Goal: Information Seeking & Learning: Learn about a topic

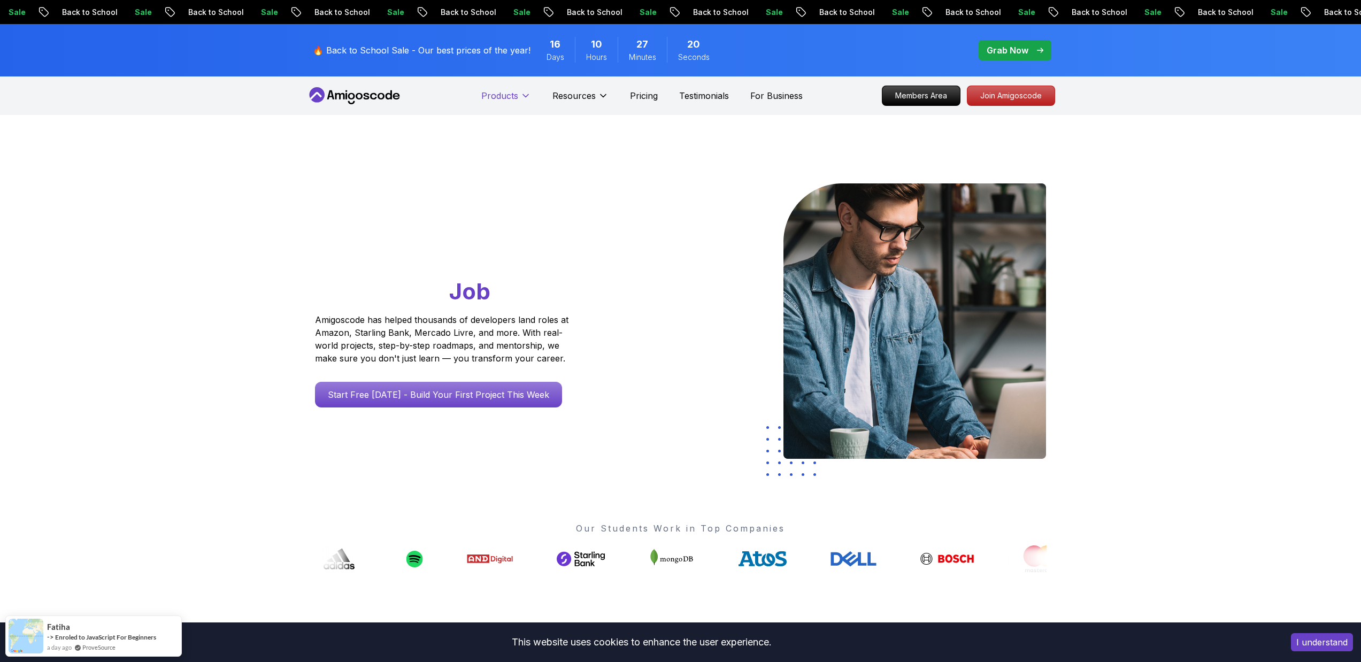
click at [482, 94] on p "Products" at bounding box center [499, 95] width 37 height 13
click at [362, 98] on icon at bounding box center [354, 95] width 96 height 17
click at [374, 99] on icon at bounding box center [354, 95] width 96 height 17
click at [381, 90] on icon at bounding box center [354, 95] width 96 height 17
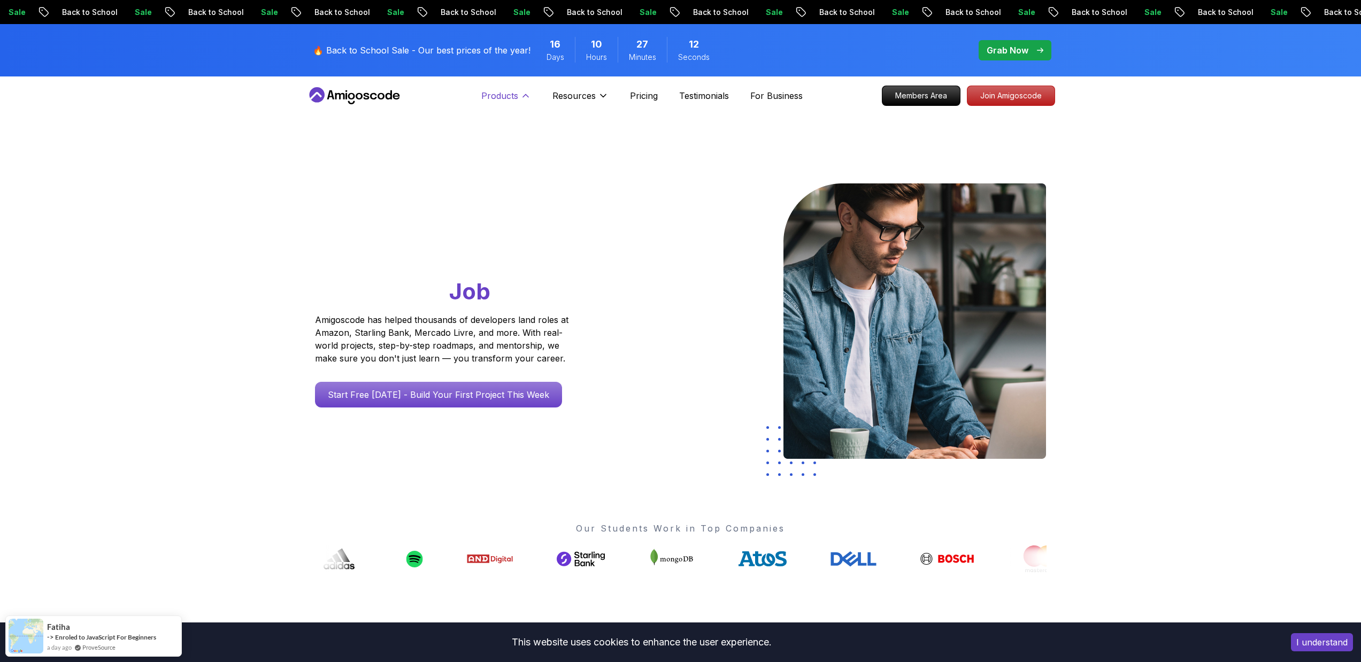
click at [516, 97] on p "Products" at bounding box center [499, 95] width 37 height 13
click at [524, 95] on icon at bounding box center [525, 96] width 5 height 3
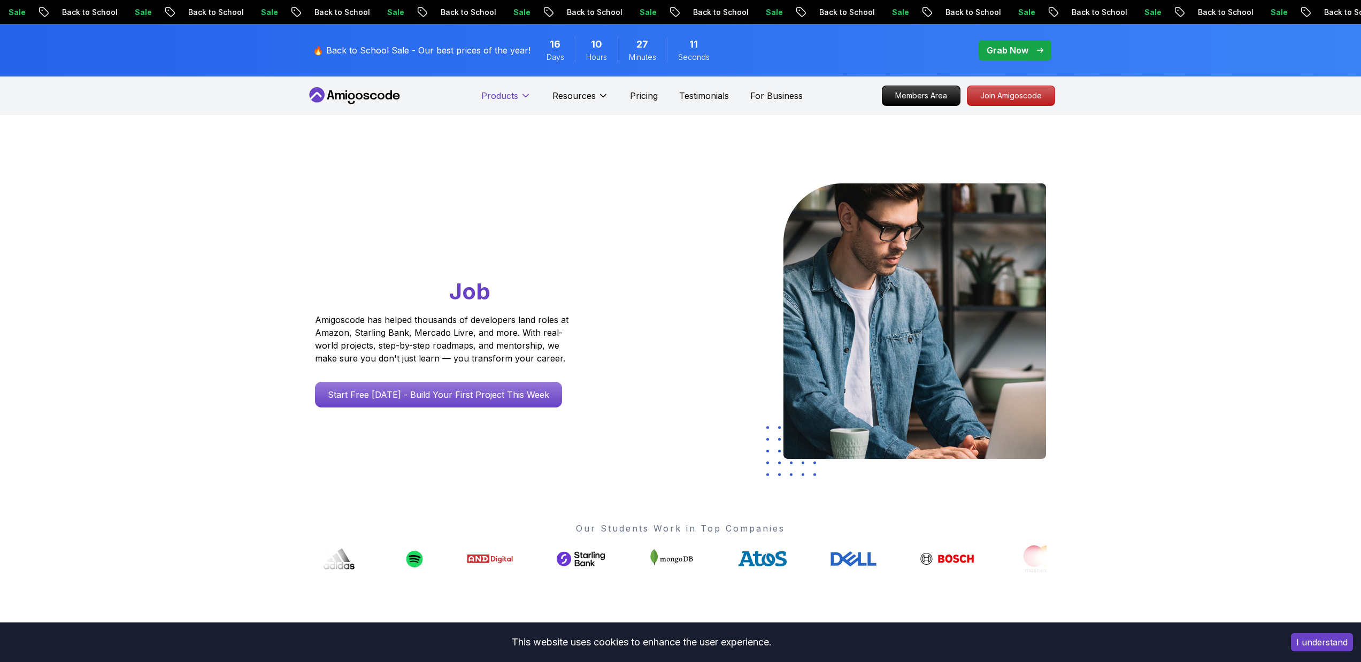
click at [524, 95] on icon at bounding box center [525, 96] width 5 height 3
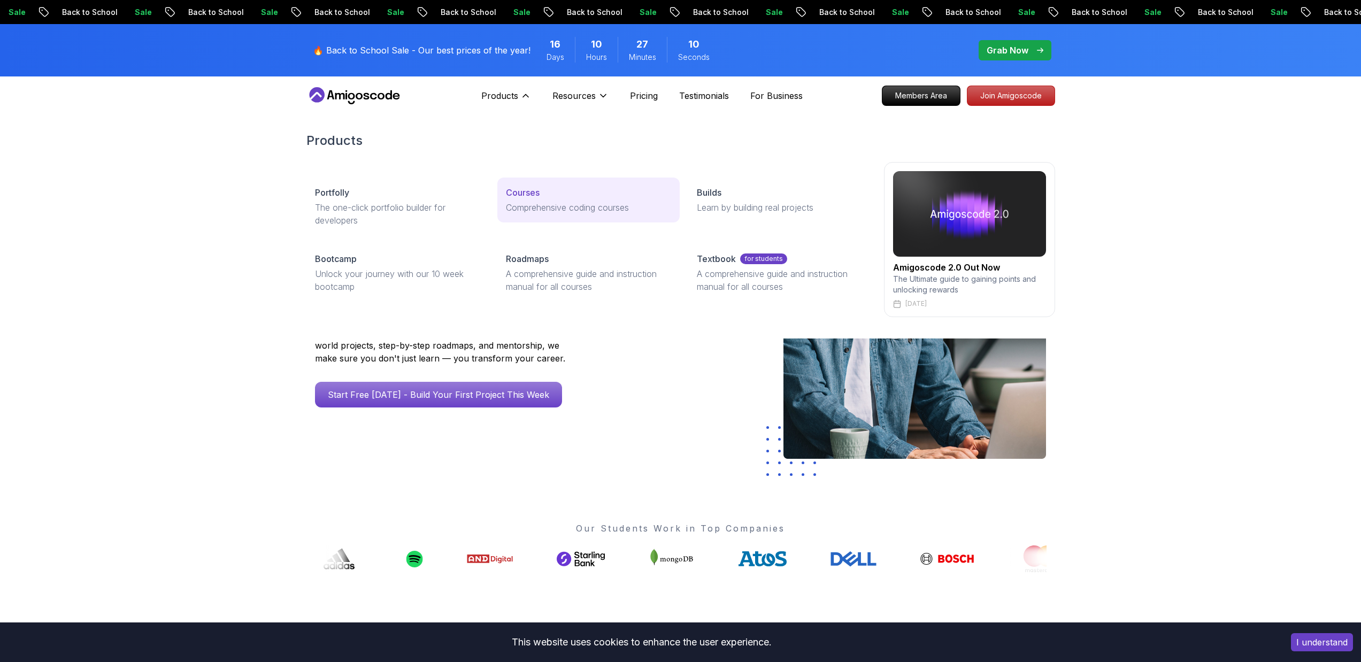
click at [519, 196] on p "Courses" at bounding box center [523, 192] width 34 height 13
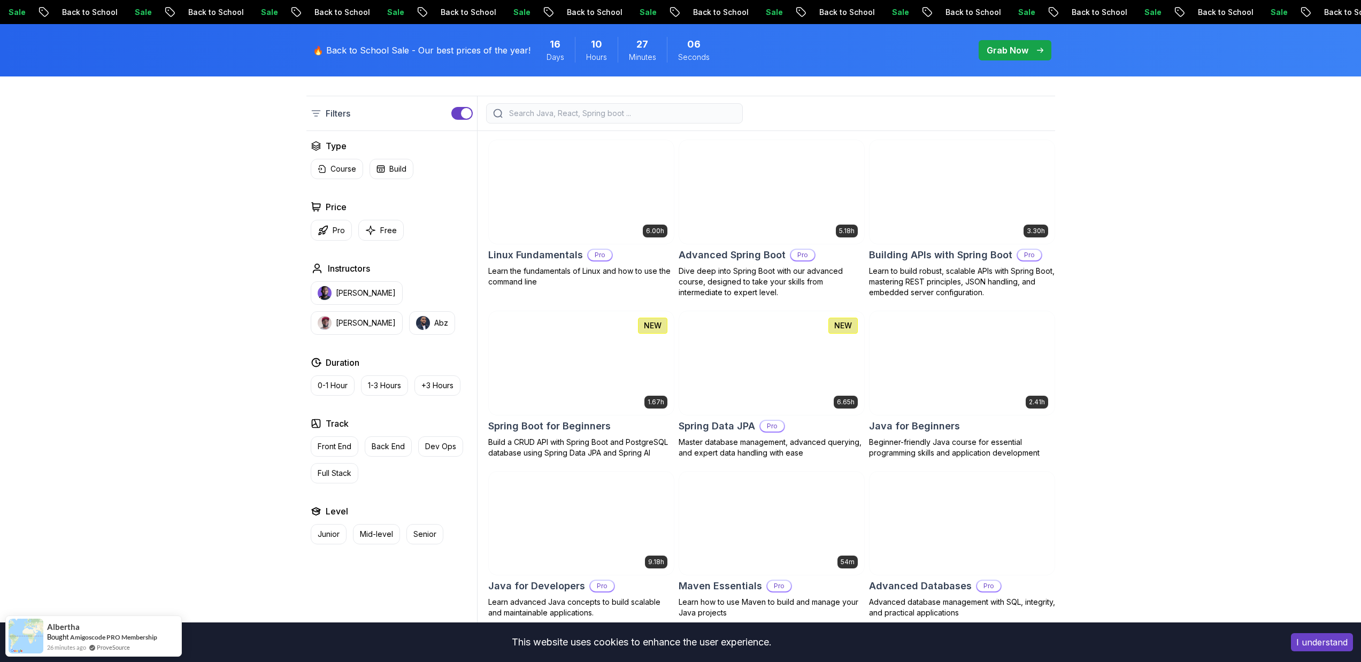
scroll to position [253, 0]
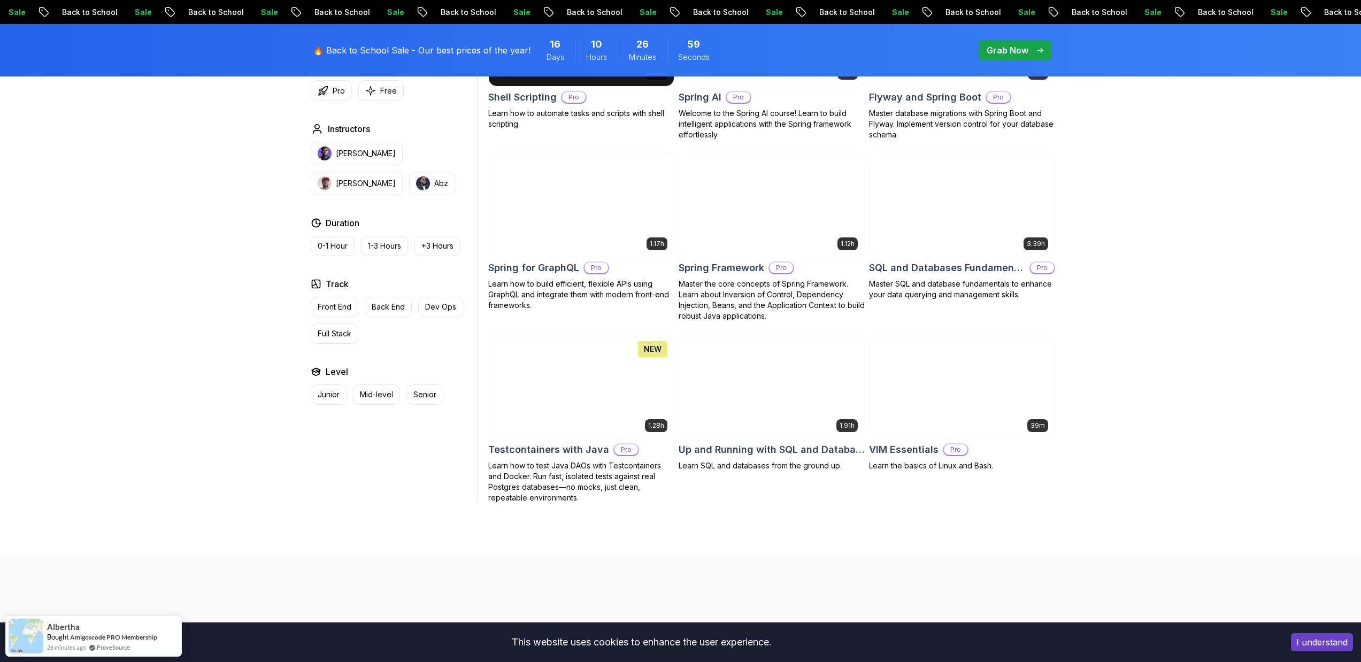
scroll to position [2285, 0]
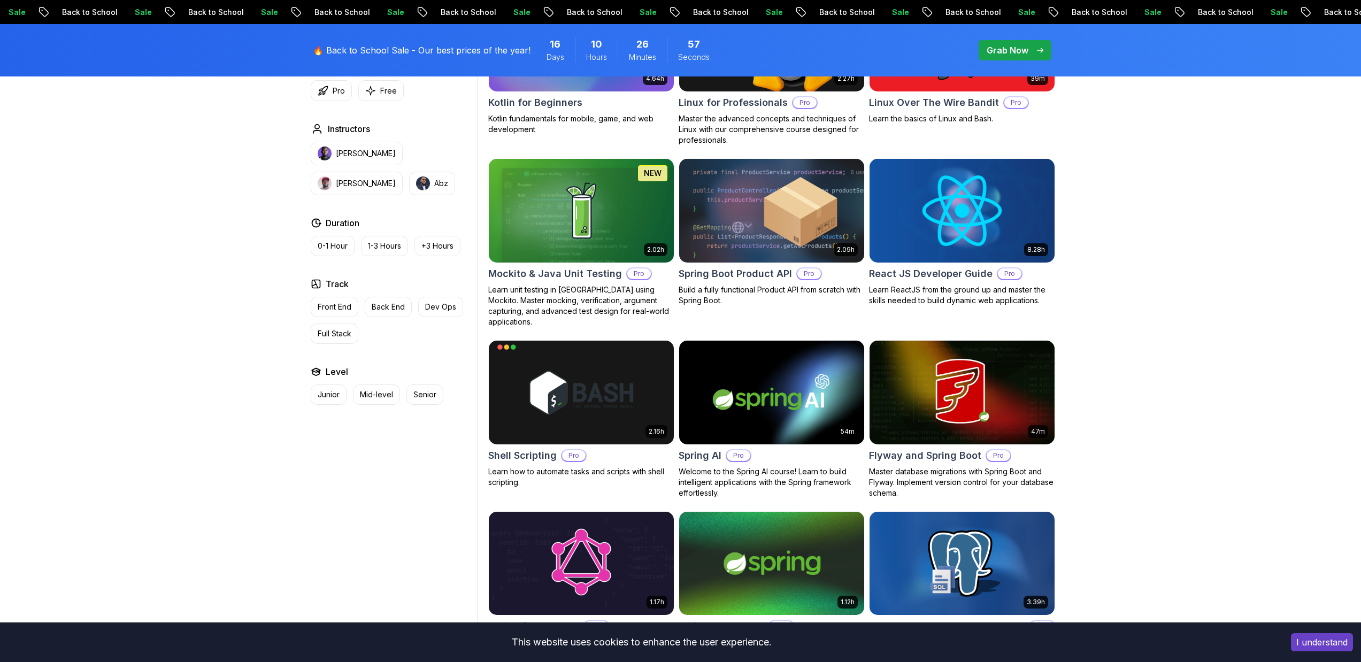
click at [994, 249] on img at bounding box center [962, 210] width 194 height 109
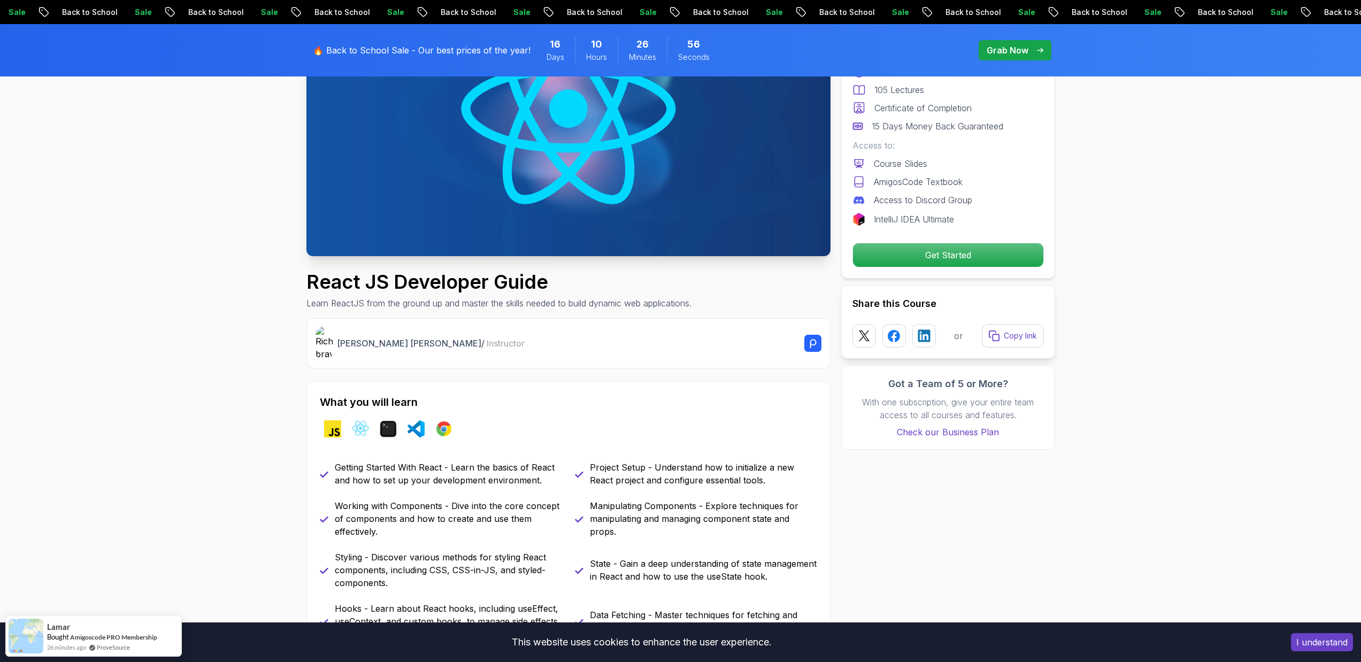
scroll to position [262, 0]
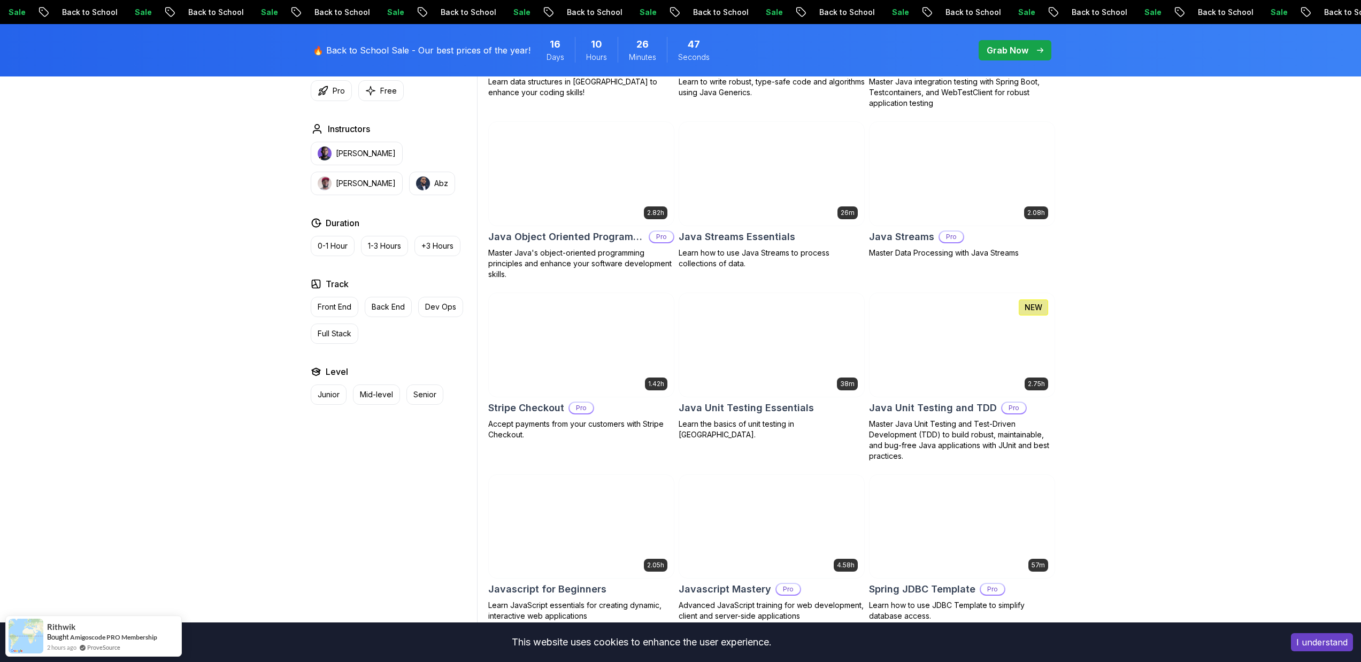
scroll to position [1967, 0]
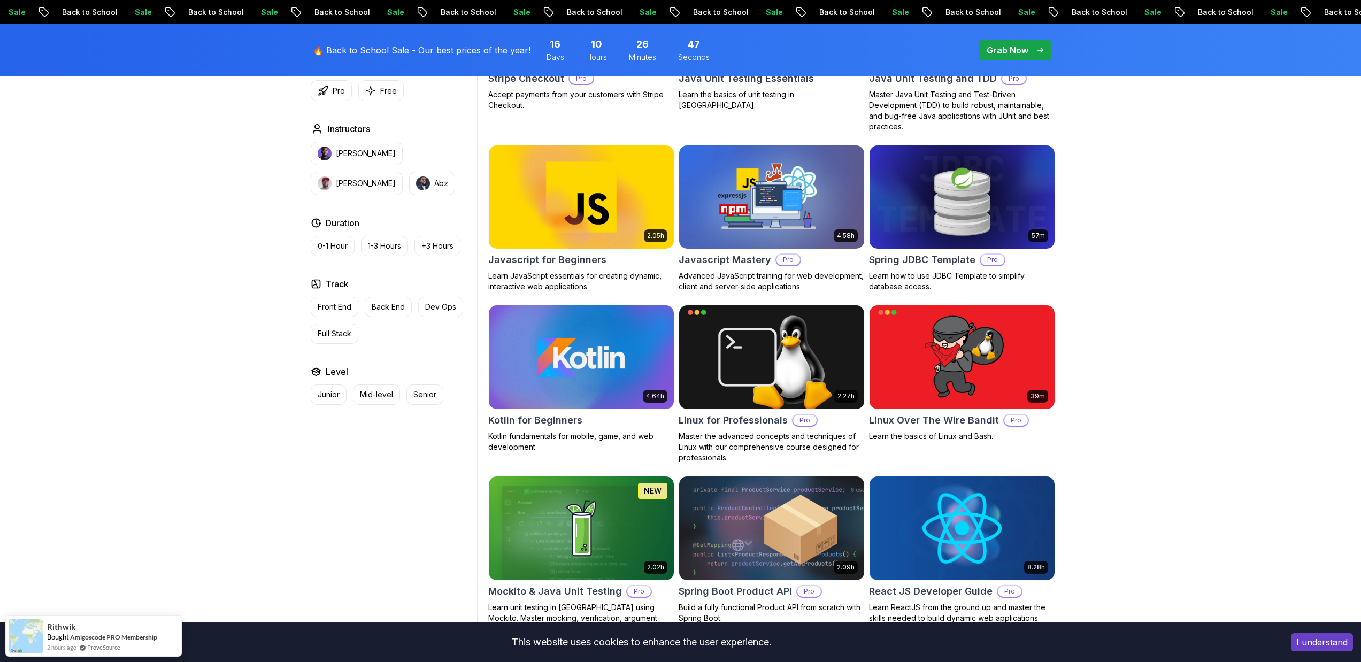
click at [991, 504] on img at bounding box center [962, 528] width 194 height 109
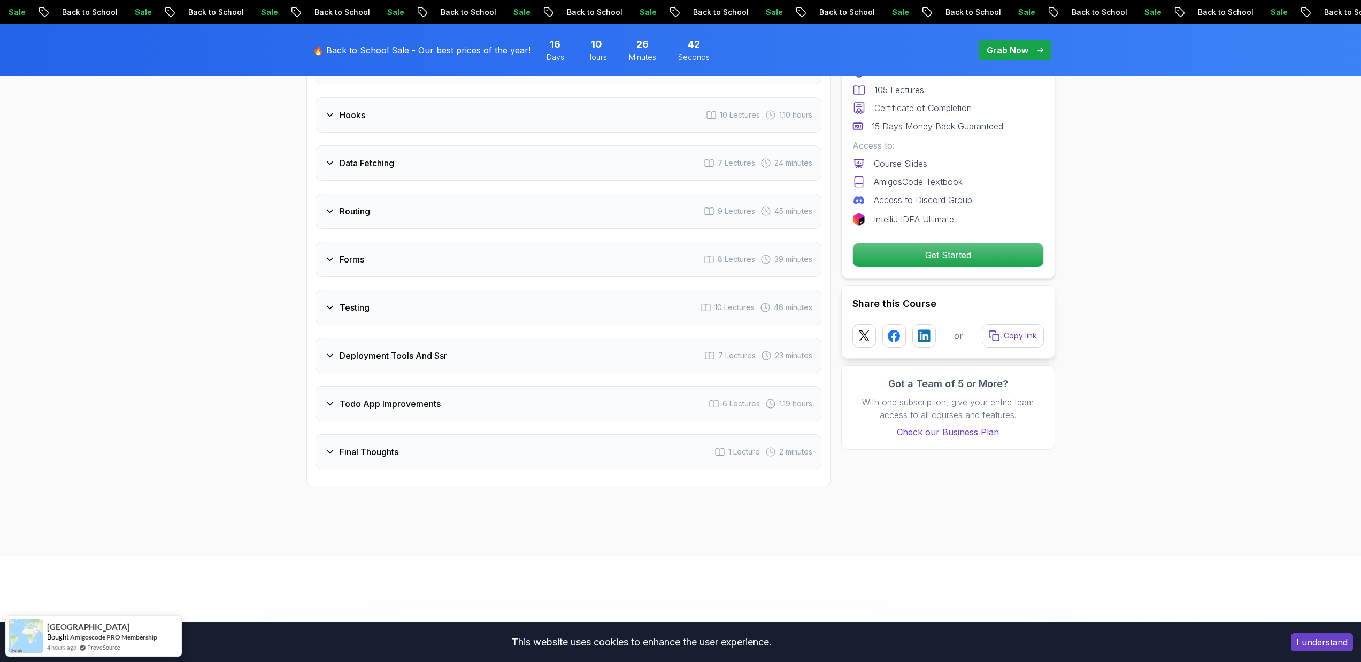
click at [533, 446] on div "Todo 2 Lectures 1 - Course Slides 2 - Important Before We Begin Getting Started…" at bounding box center [569, 89] width 506 height 761
click at [521, 456] on div "Final Thoughts 1 Lecture 2 minutes" at bounding box center [569, 451] width 506 height 35
click at [541, 420] on div "Todo App Improvements 6 Lectures 1.19 hours" at bounding box center [569, 403] width 506 height 35
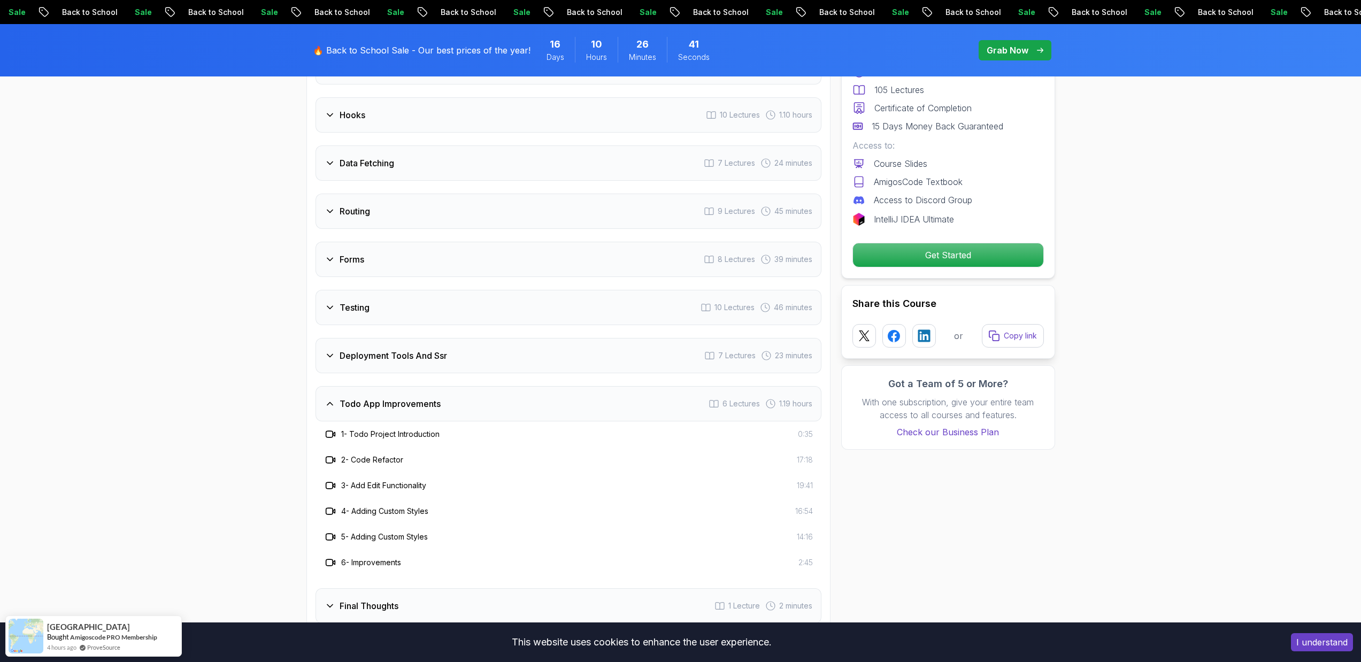
click at [558, 370] on div "Deployment Tools And Ssr 7 Lectures 23 minutes" at bounding box center [569, 355] width 506 height 35
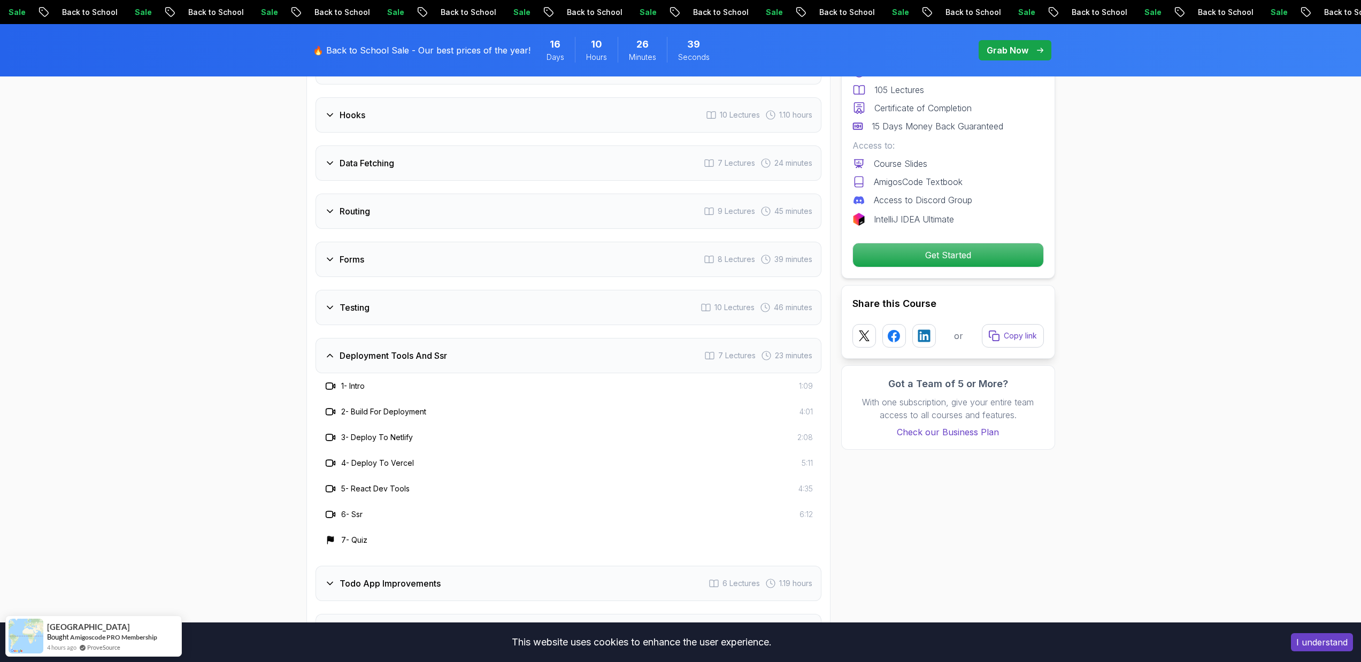
click at [570, 321] on div "Testing 10 Lectures 46 minutes" at bounding box center [569, 307] width 506 height 35
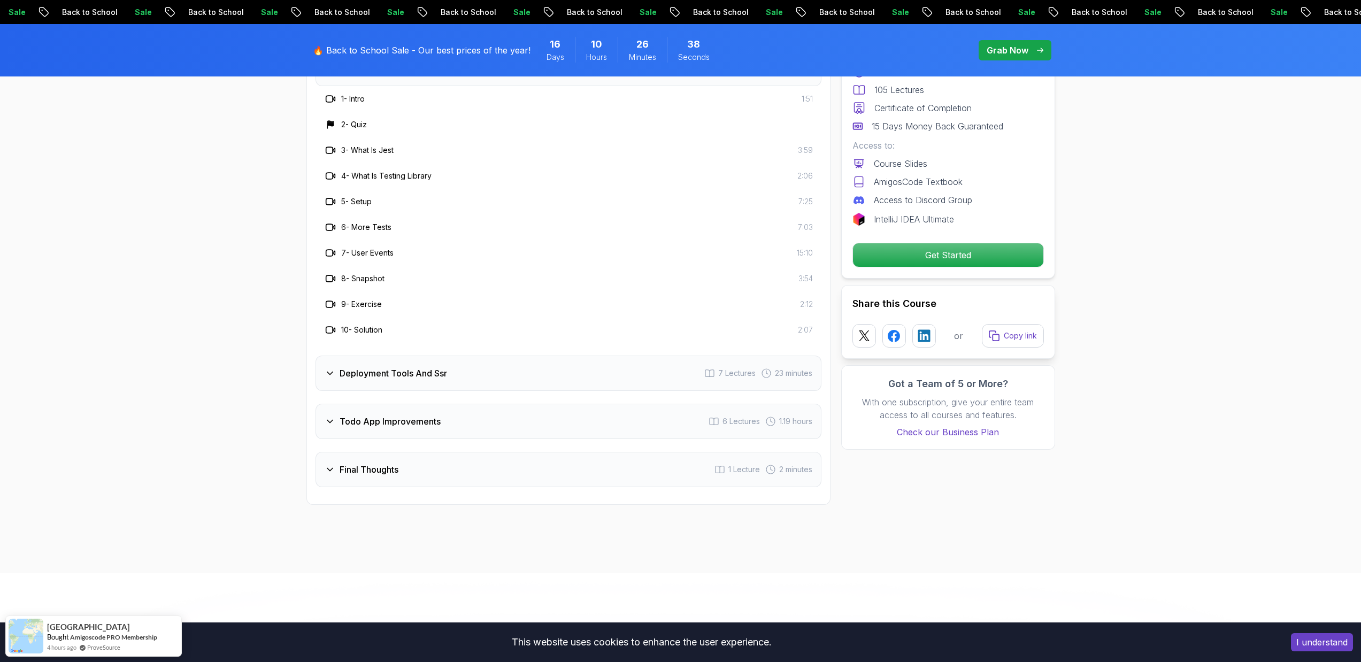
scroll to position [2140, 0]
click at [536, 388] on div "Deployment Tools And Ssr 7 Lectures 23 minutes" at bounding box center [569, 370] width 506 height 35
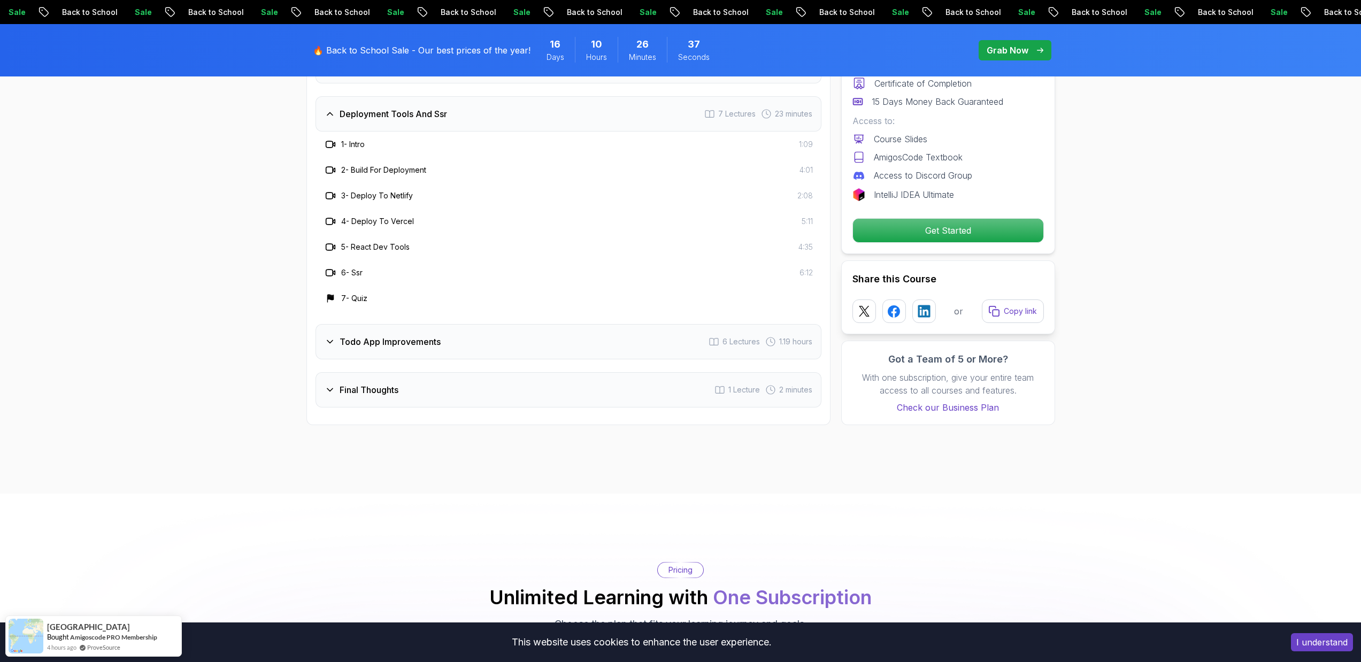
click at [555, 347] on div "Todo App Improvements 6 Lectures 1.19 hours" at bounding box center [569, 341] width 506 height 35
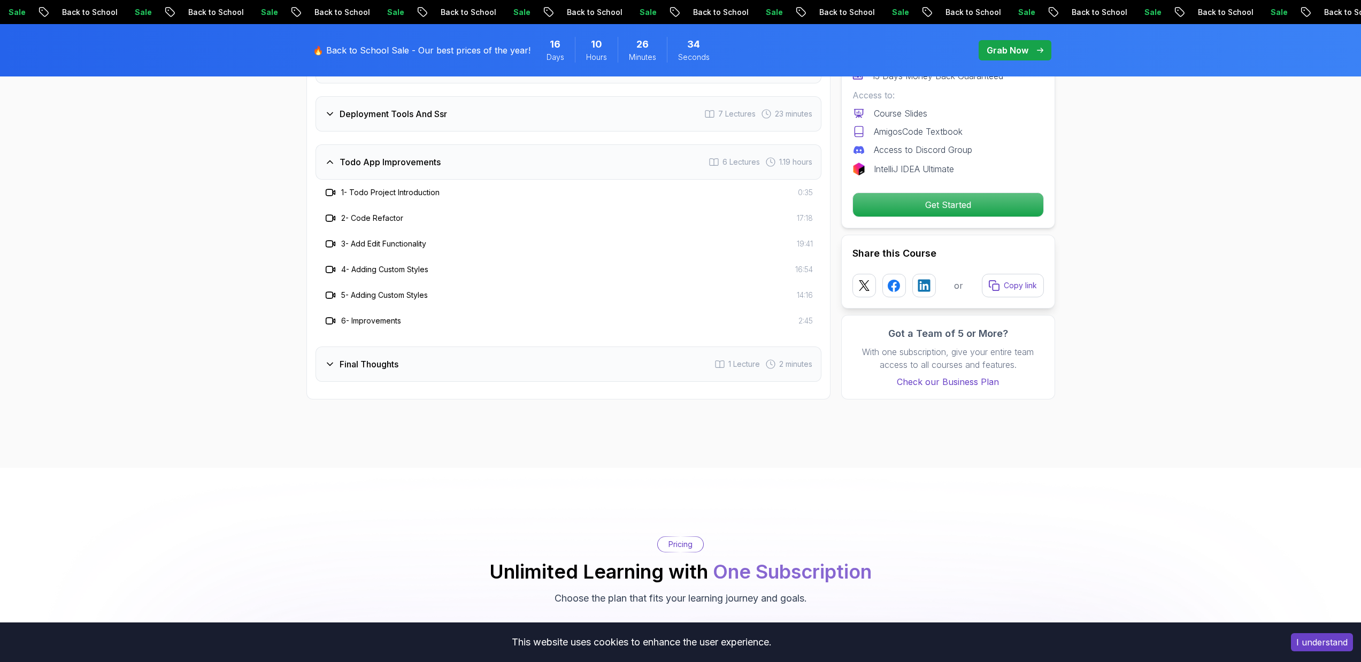
click at [544, 382] on div "Final Thoughts 1 Lecture 2 minutes" at bounding box center [569, 364] width 506 height 35
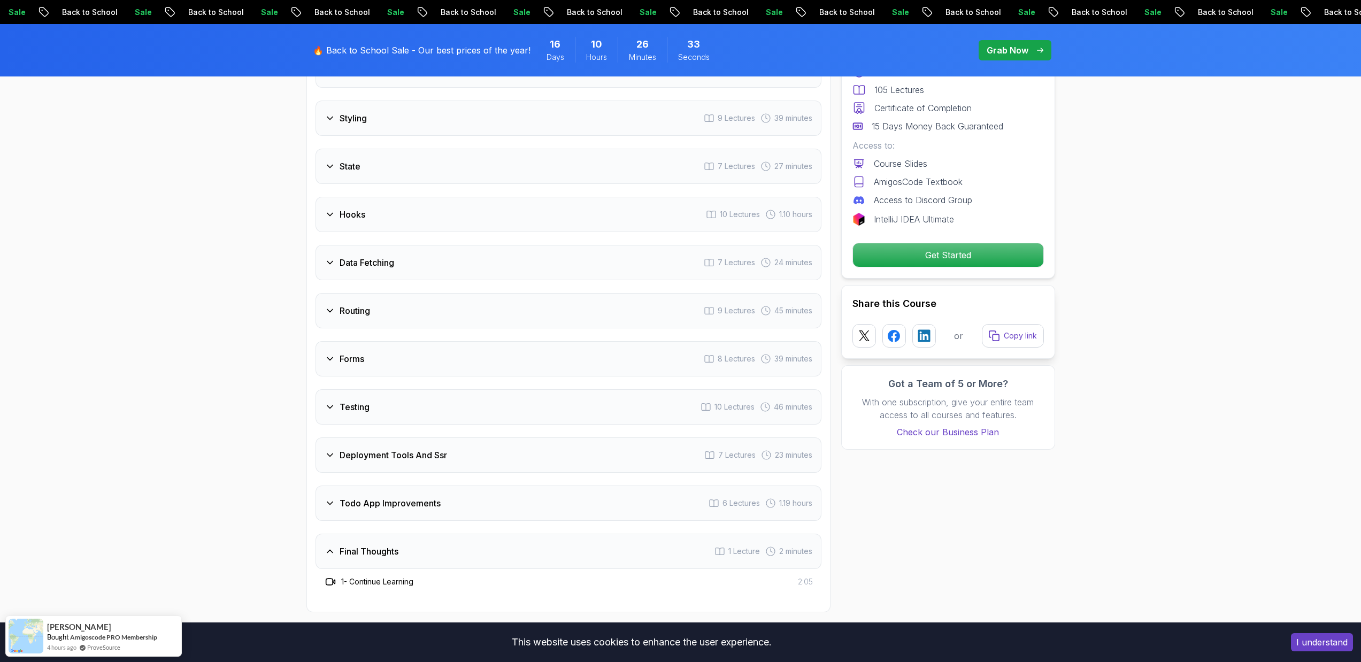
scroll to position [1791, 0]
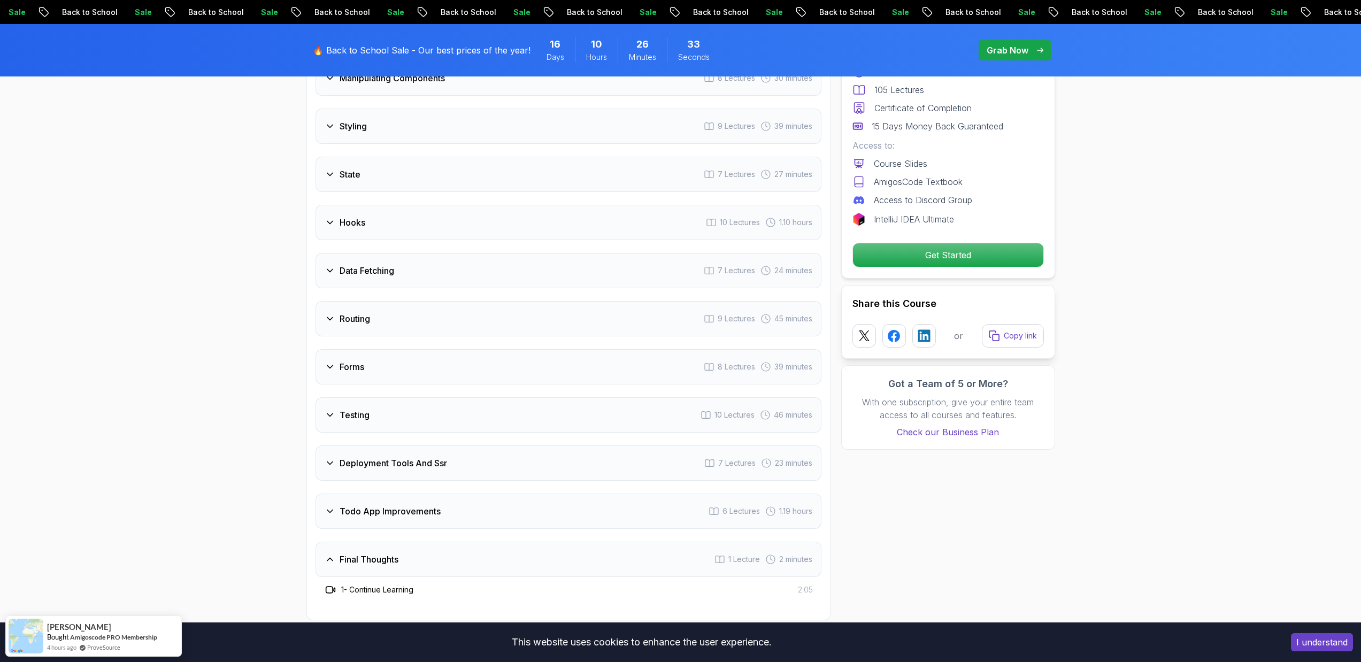
click at [546, 379] on div "Forms 8 Lectures 39 minutes" at bounding box center [569, 366] width 506 height 35
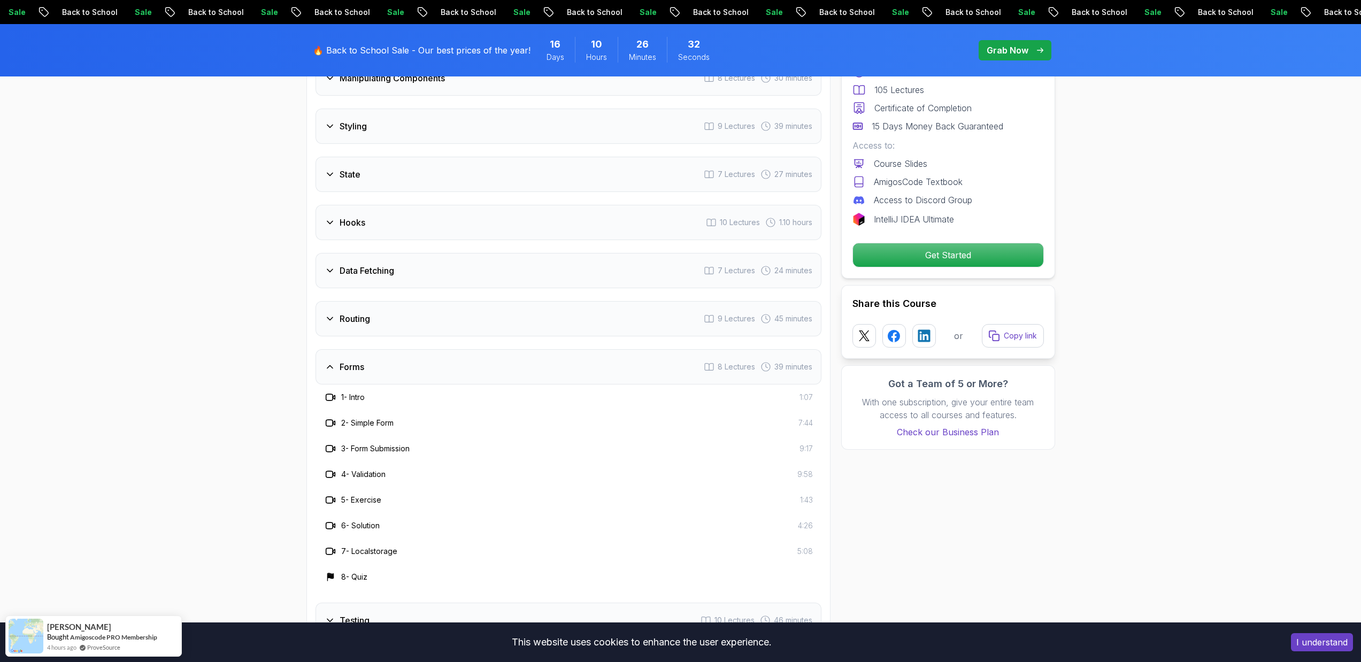
click at [554, 336] on div "Routing 9 Lectures 45 minutes" at bounding box center [569, 318] width 506 height 35
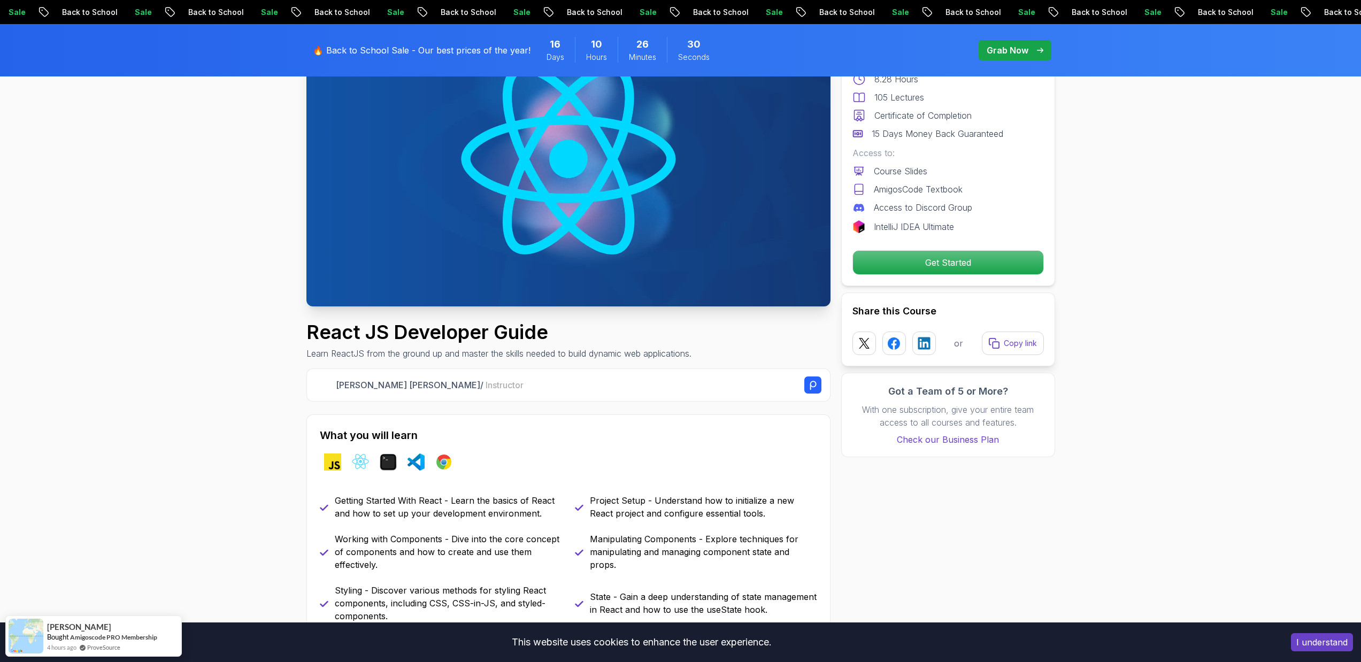
scroll to position [93, 0]
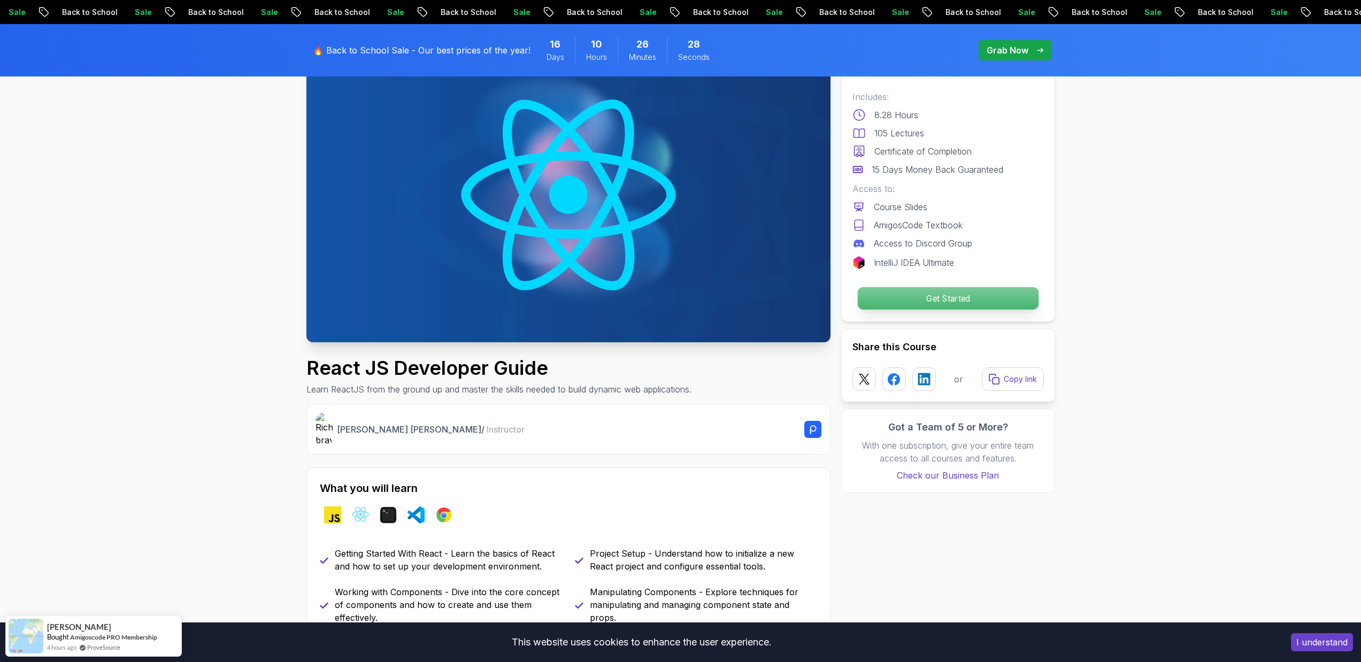
click at [971, 307] on p "Get Started" at bounding box center [947, 298] width 181 height 22
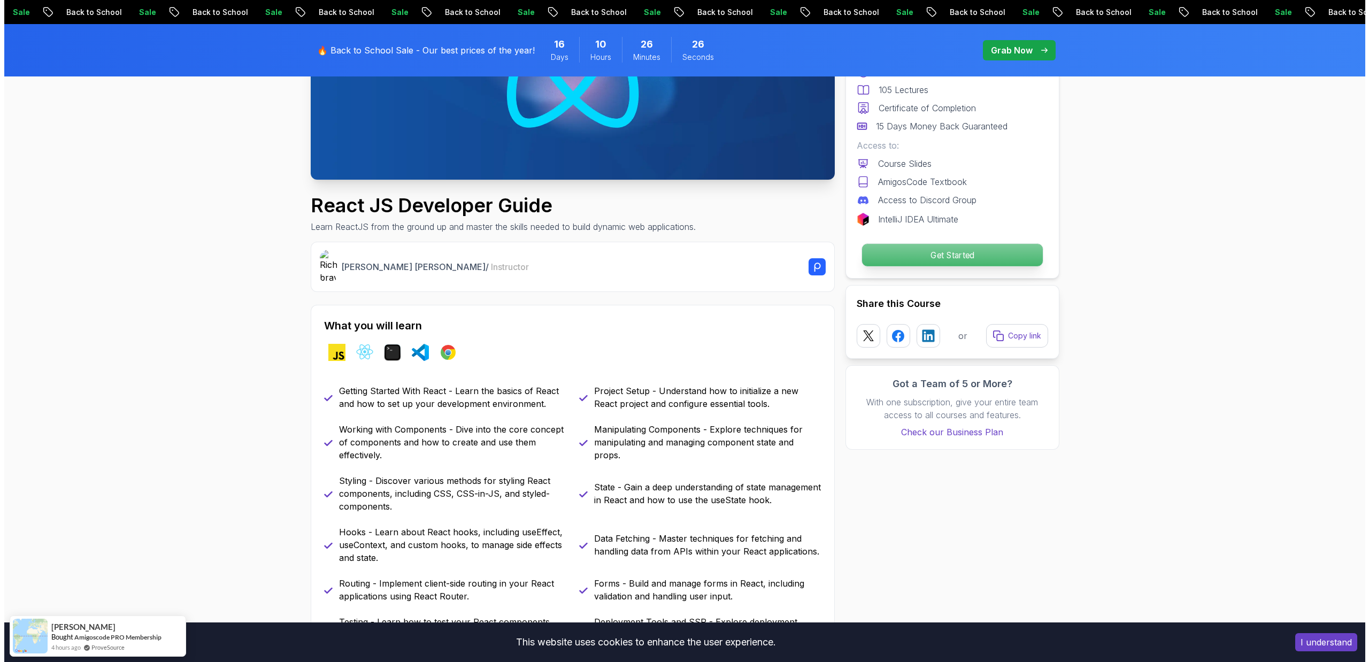
scroll to position [0, 0]
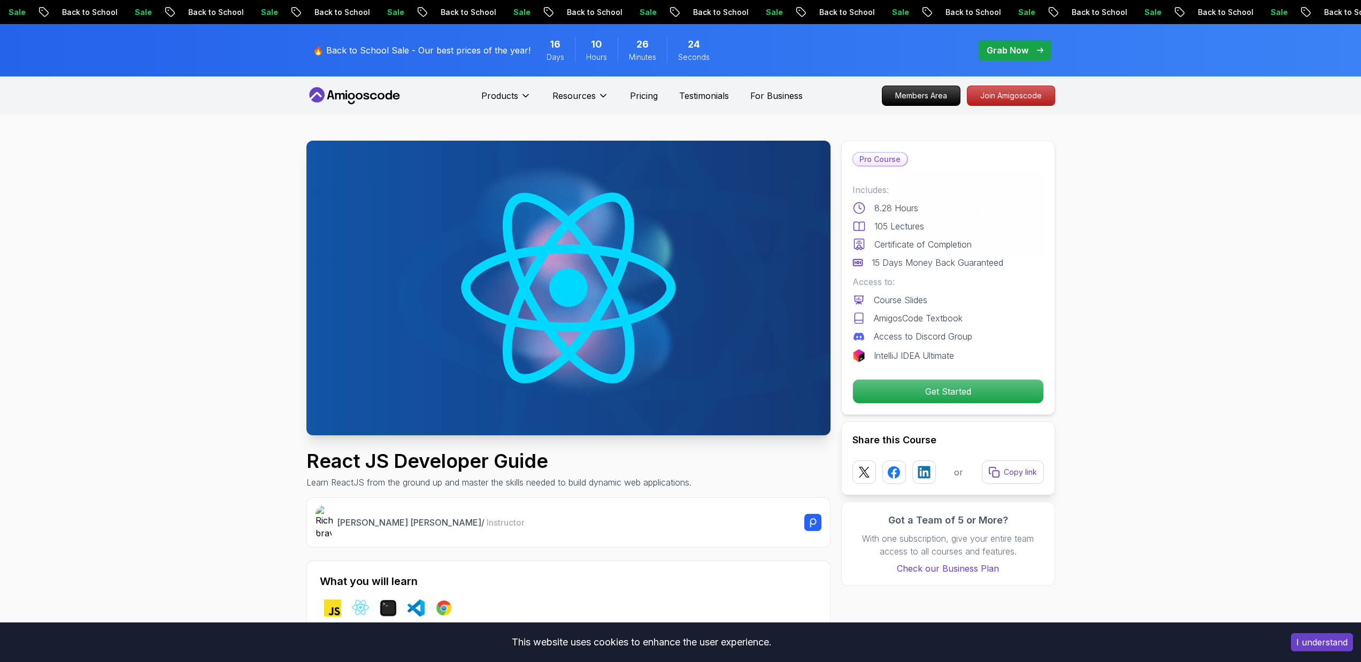
click at [379, 97] on icon at bounding box center [381, 96] width 7 height 6
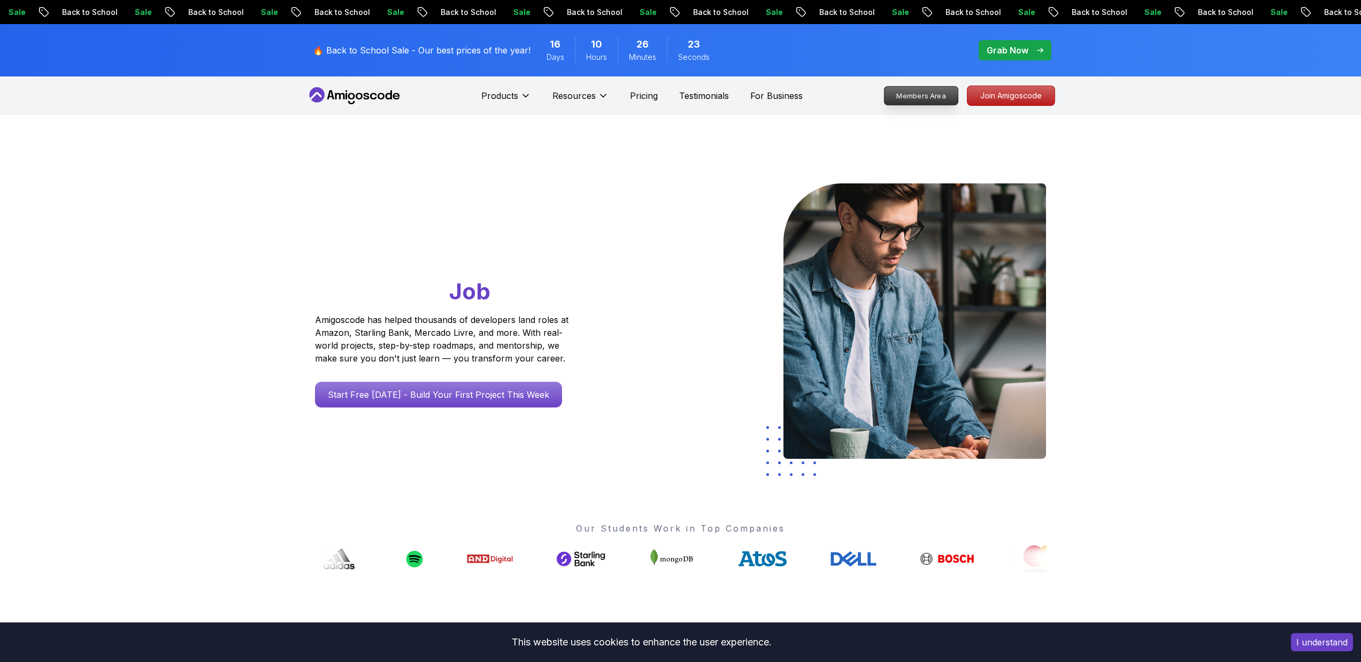
click at [907, 95] on p "Members Area" at bounding box center [921, 96] width 74 height 18
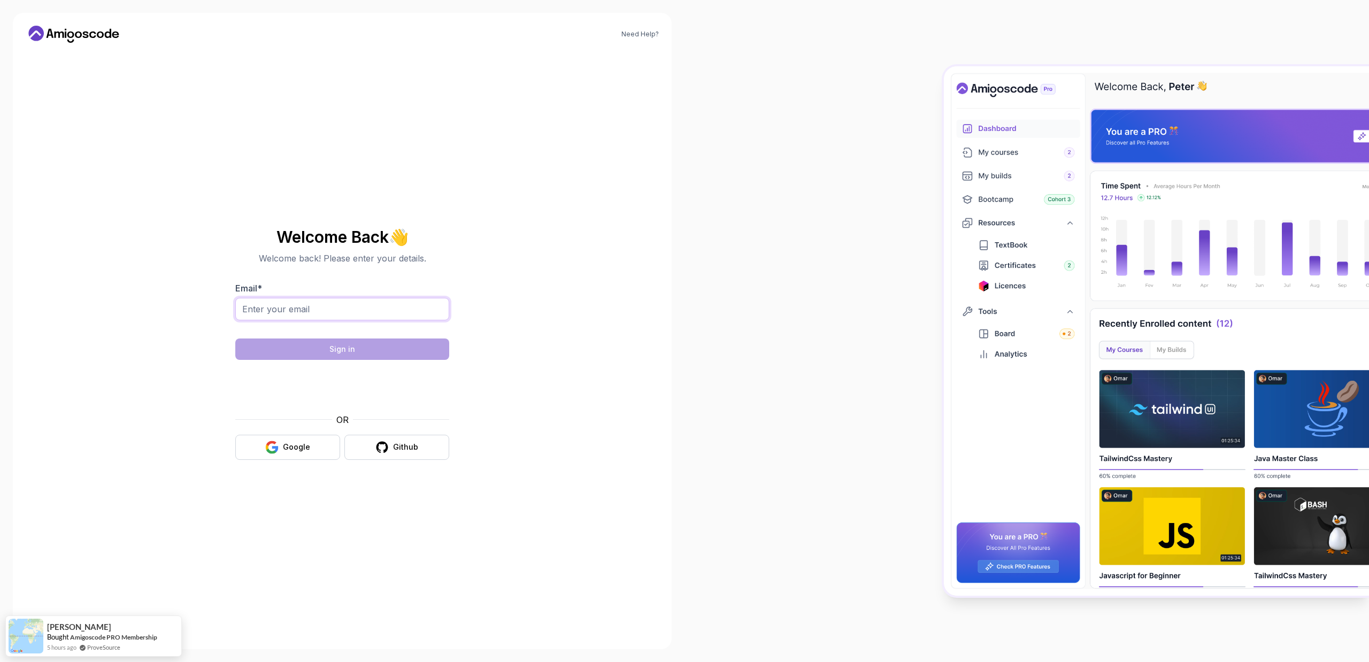
click at [301, 304] on input "Email *" at bounding box center [342, 309] width 214 height 22
click at [273, 443] on icon "button" at bounding box center [271, 447] width 13 height 13
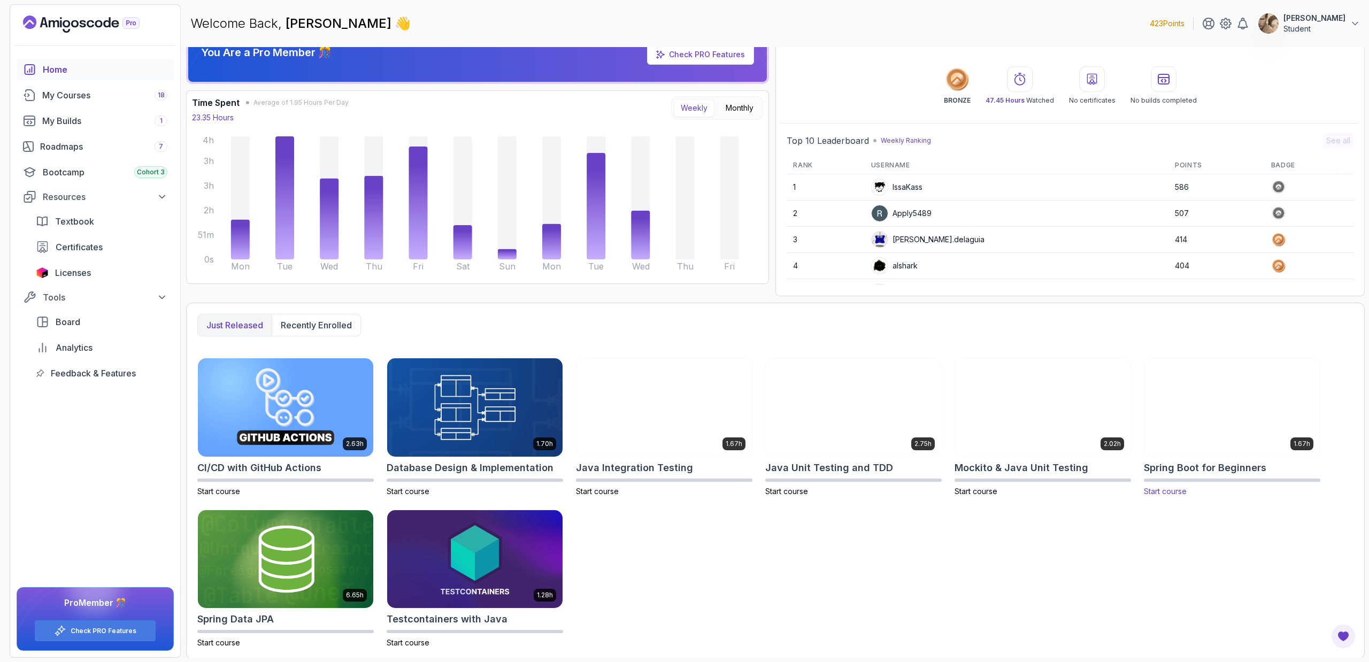
scroll to position [24, 0]
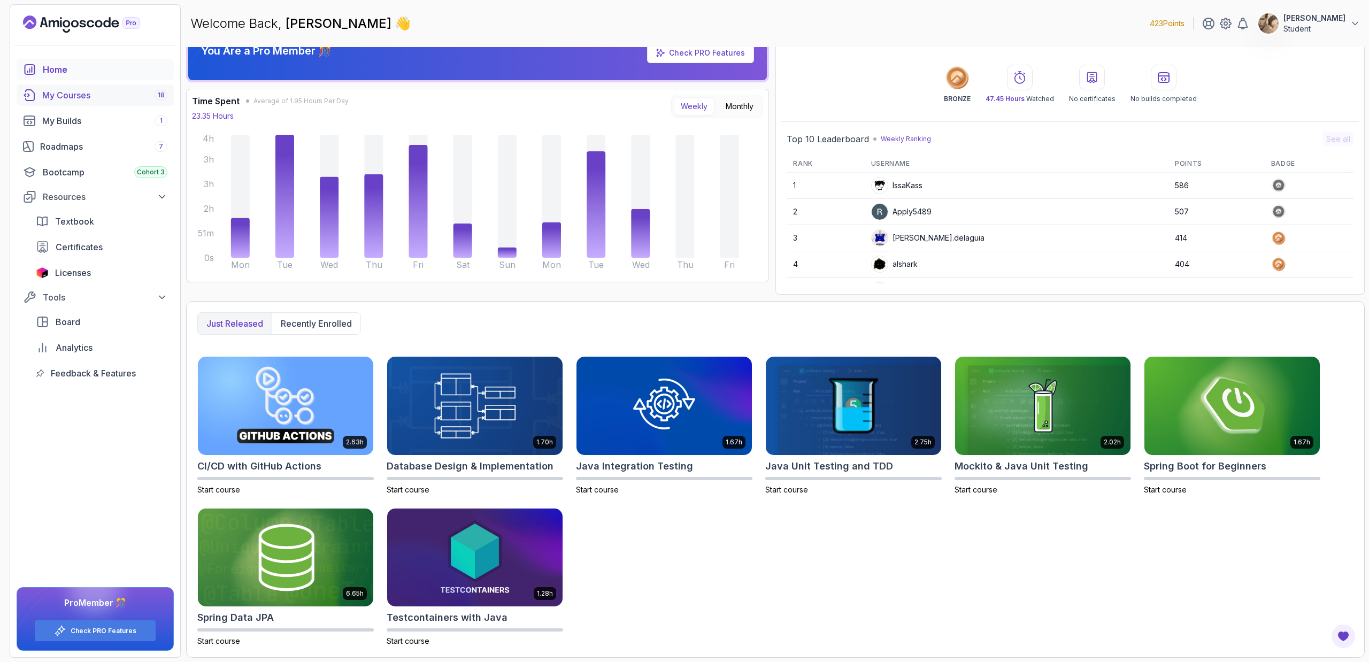
click at [89, 103] on link "My Courses 18" at bounding box center [95, 95] width 157 height 21
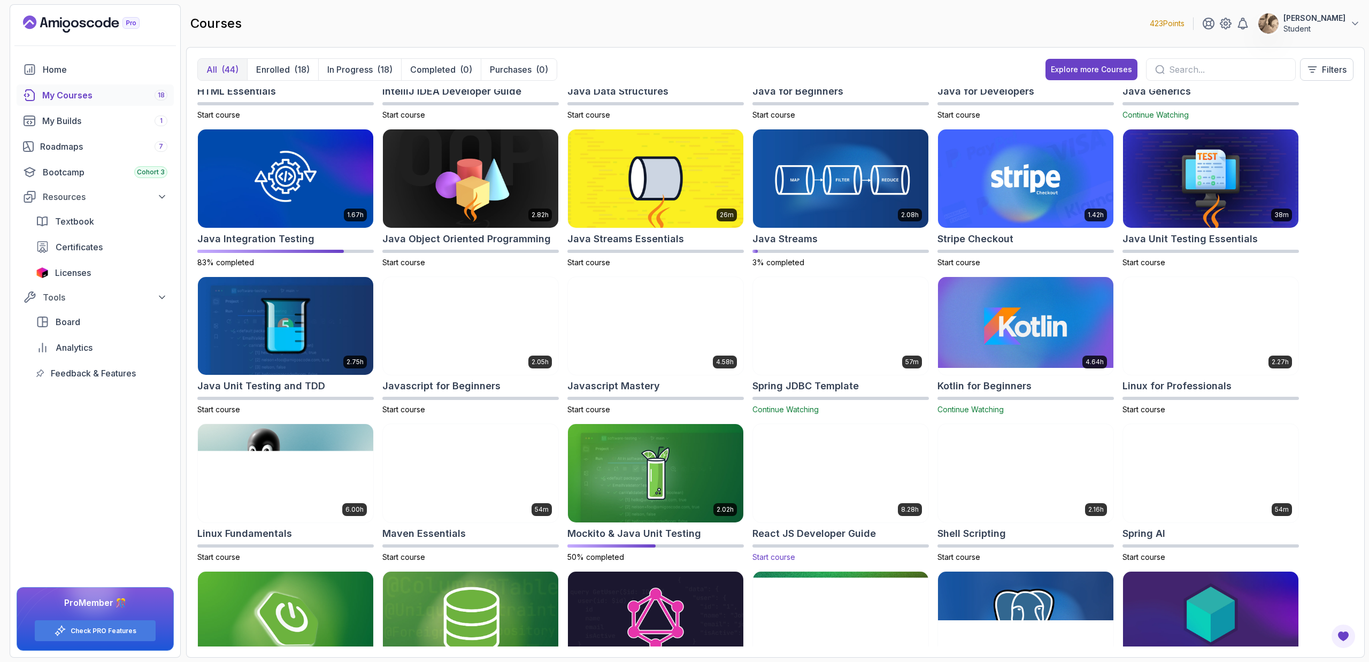
scroll to position [412, 0]
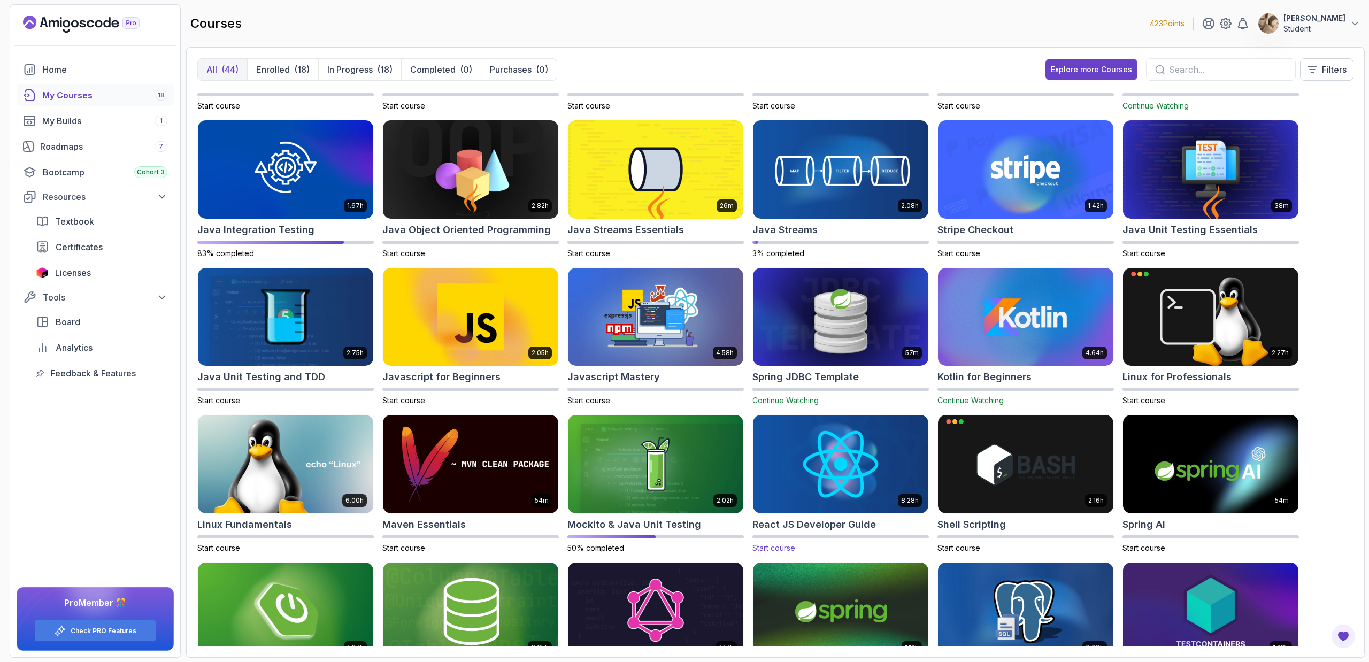
click at [869, 467] on img at bounding box center [841, 464] width 184 height 103
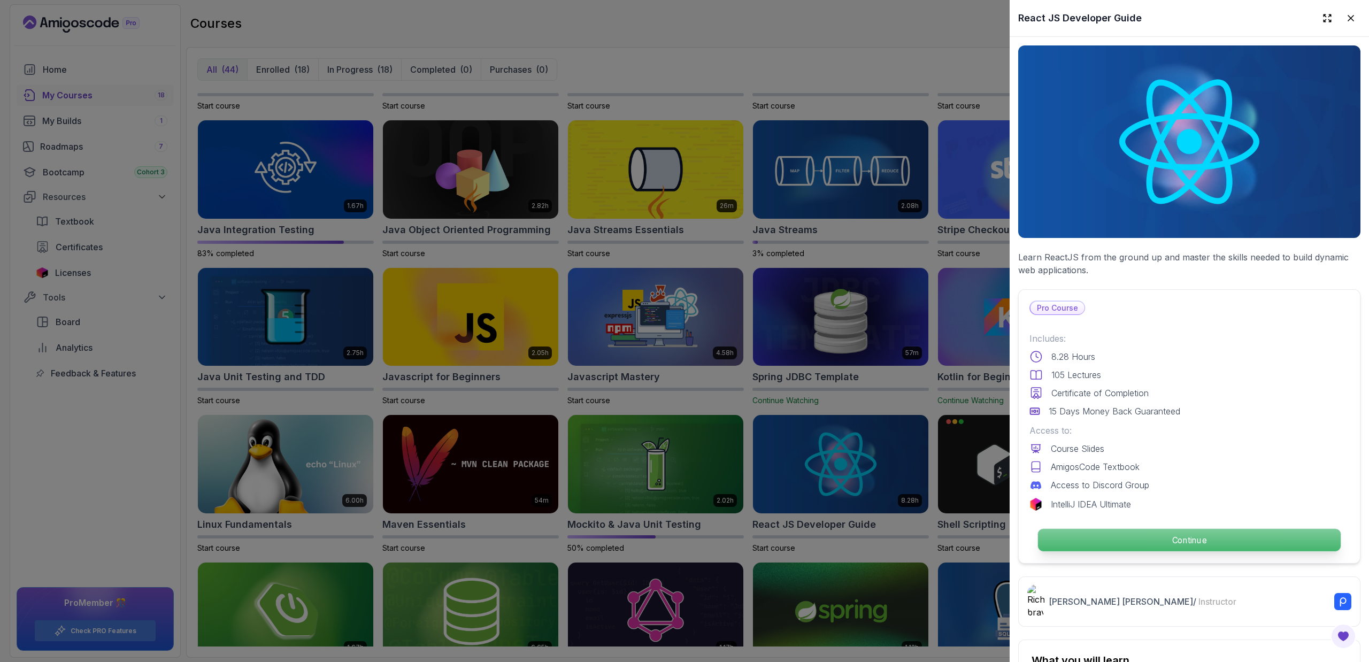
click at [1129, 531] on p "Continue" at bounding box center [1189, 540] width 303 height 22
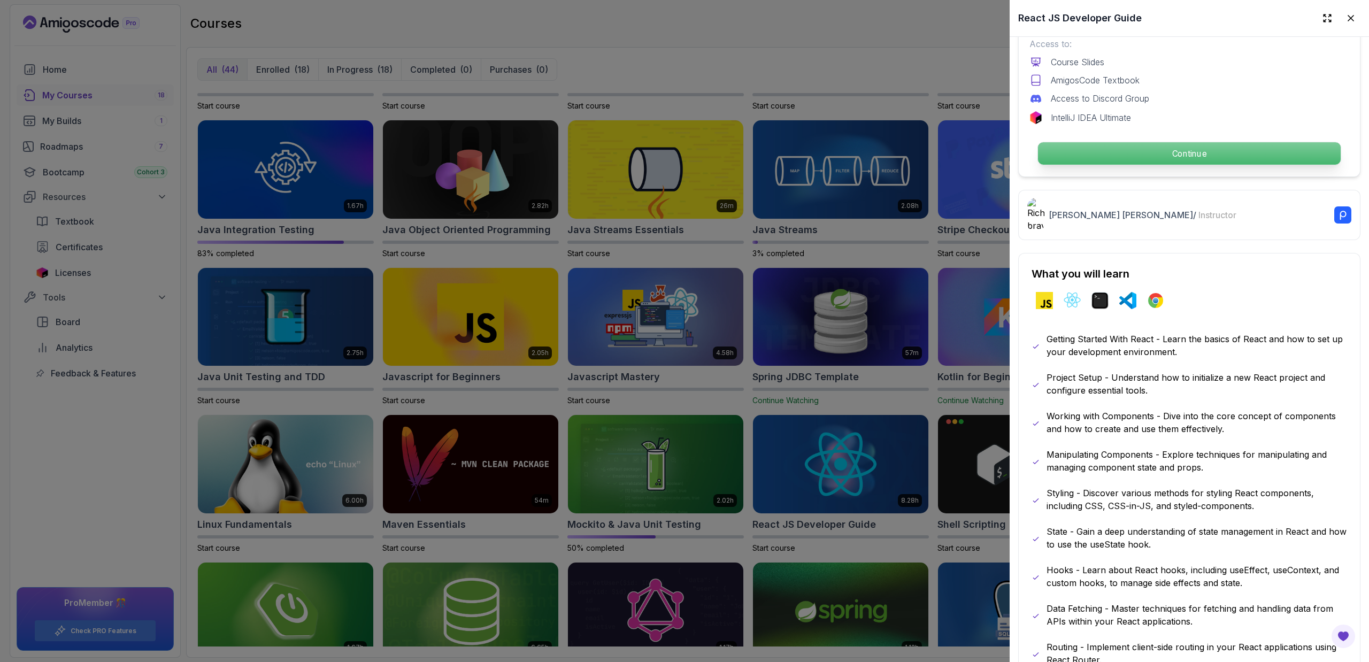
scroll to position [633, 0]
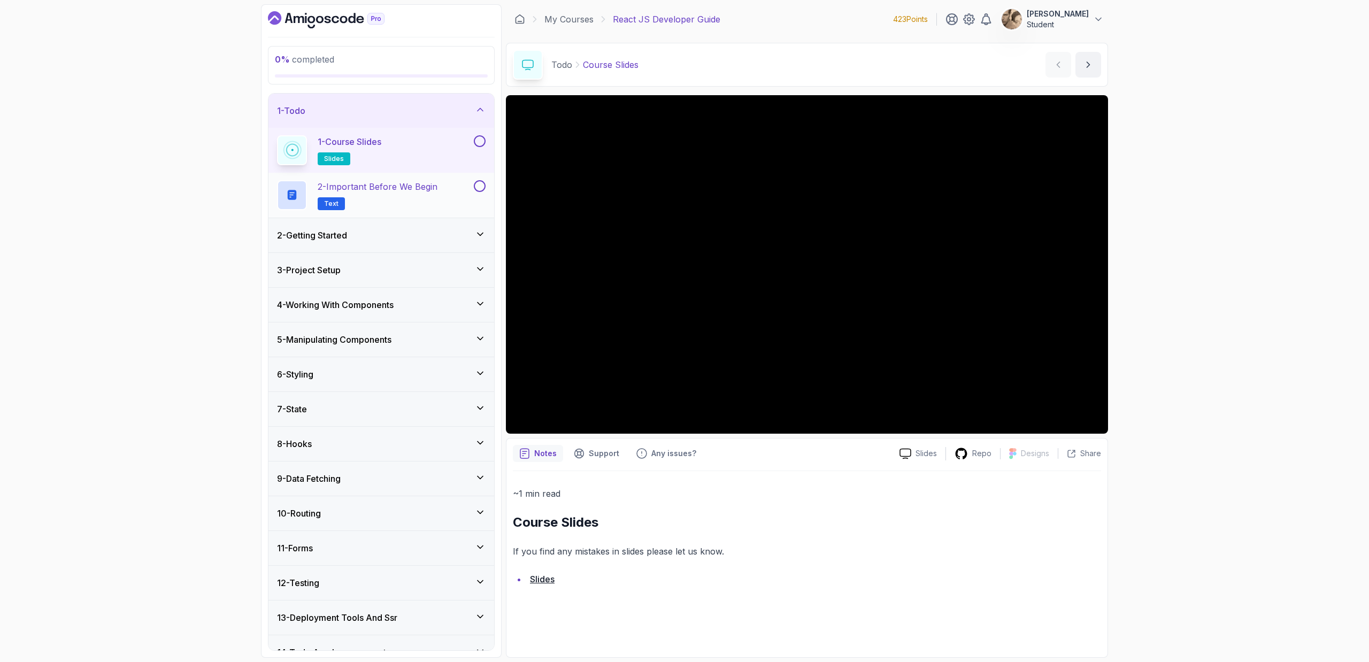
click at [433, 212] on div "2 - Important Before We Begin Text" at bounding box center [381, 195] width 226 height 45
click at [435, 197] on h2 "2 - Important Before We Begin Text" at bounding box center [378, 195] width 120 height 30
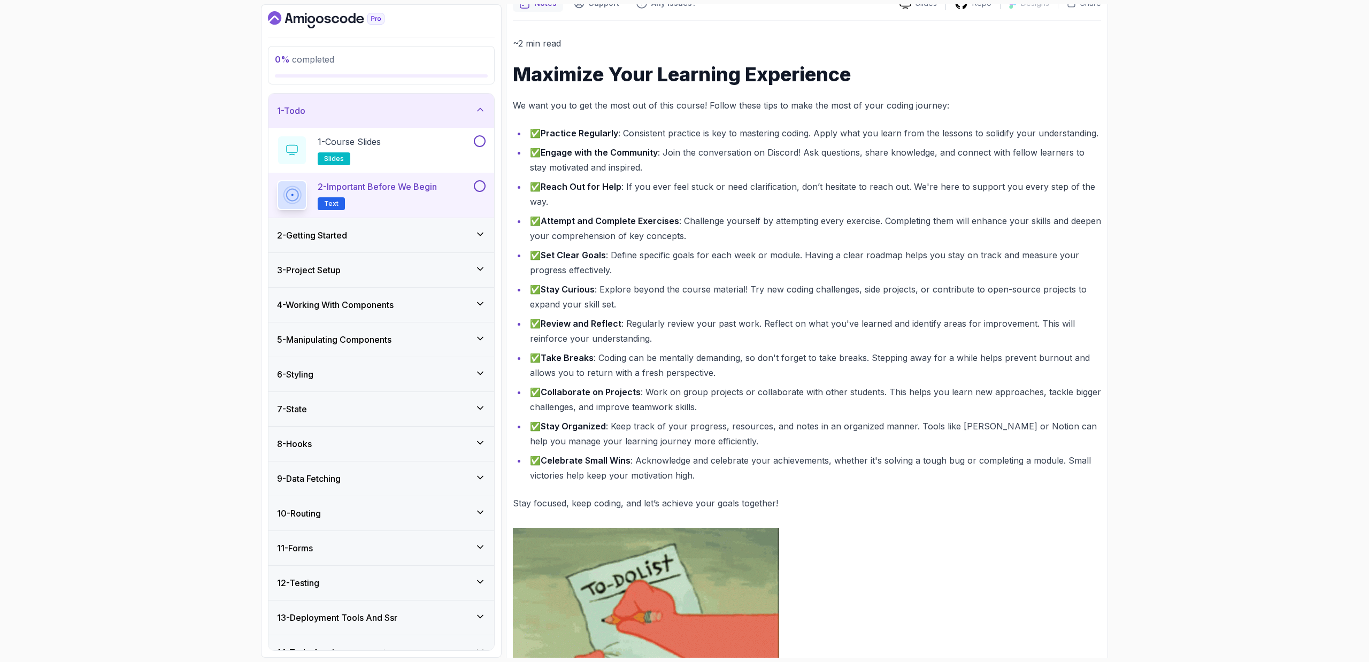
scroll to position [213, 0]
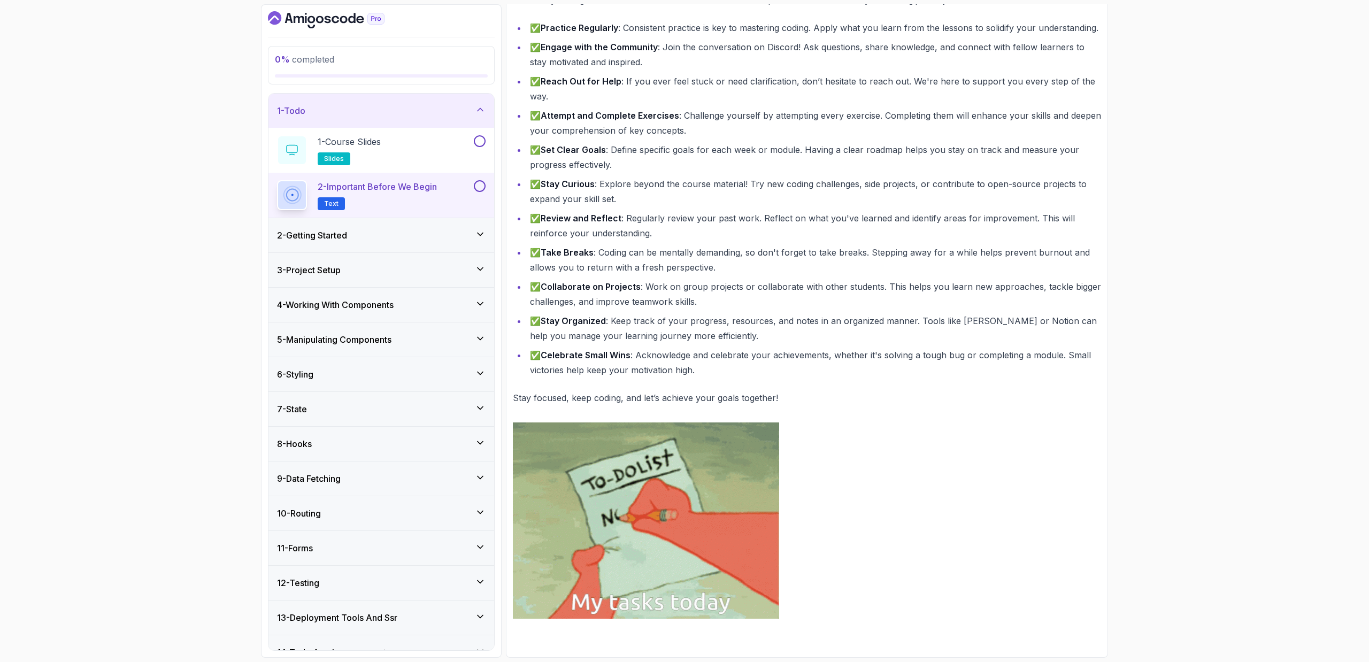
click at [435, 229] on div "2 - Getting Started" at bounding box center [381, 235] width 209 height 13
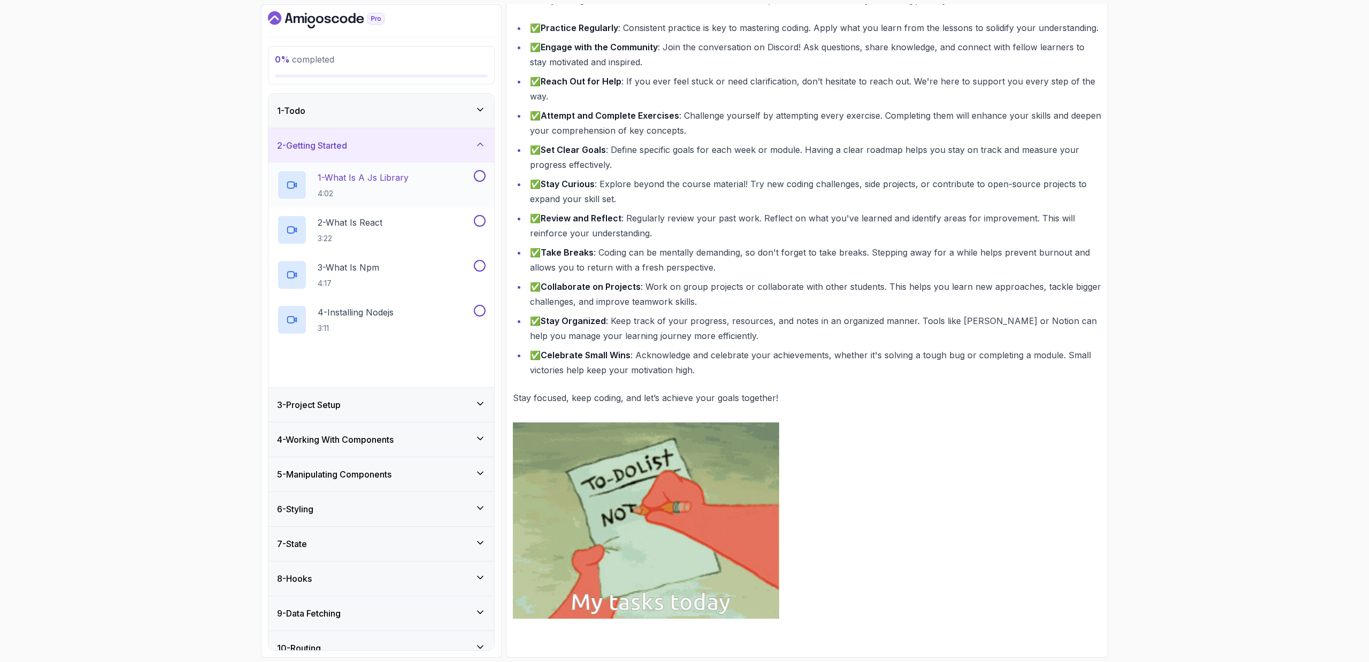
click at [439, 187] on div "1 - What Is A Js Library 4:02" at bounding box center [374, 185] width 195 height 30
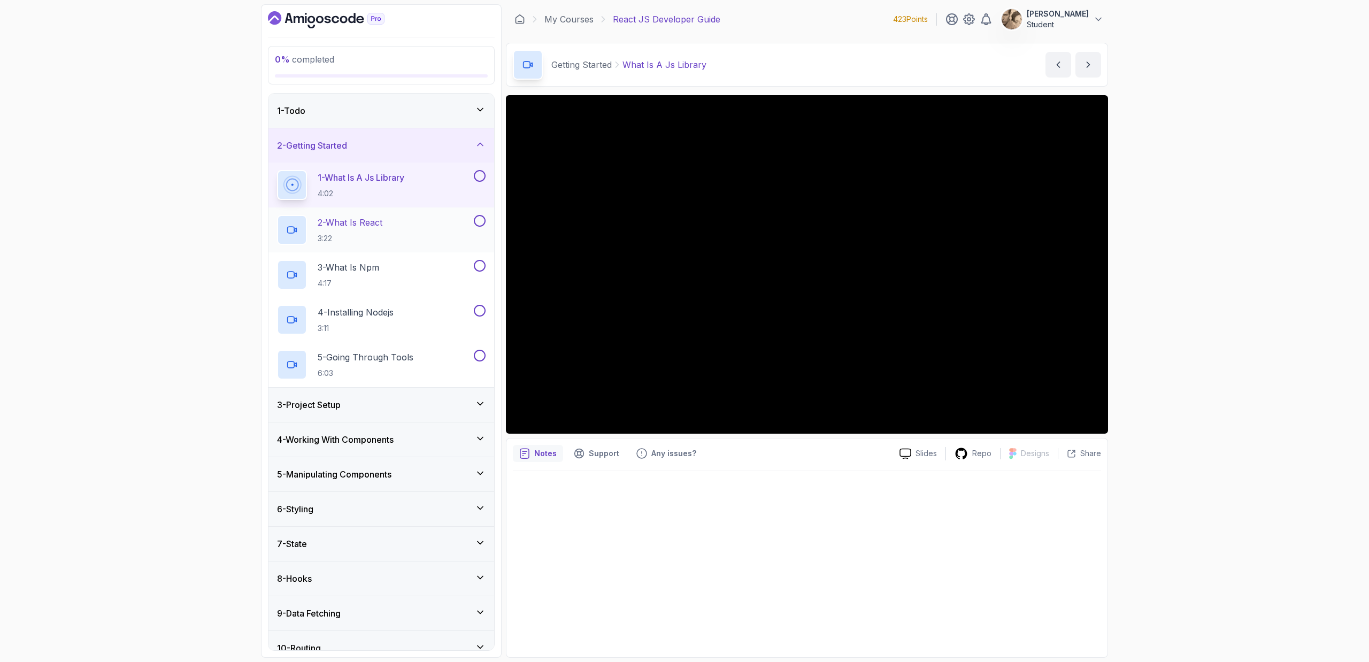
click at [425, 225] on div "2 - What Is React 3:22" at bounding box center [374, 230] width 195 height 30
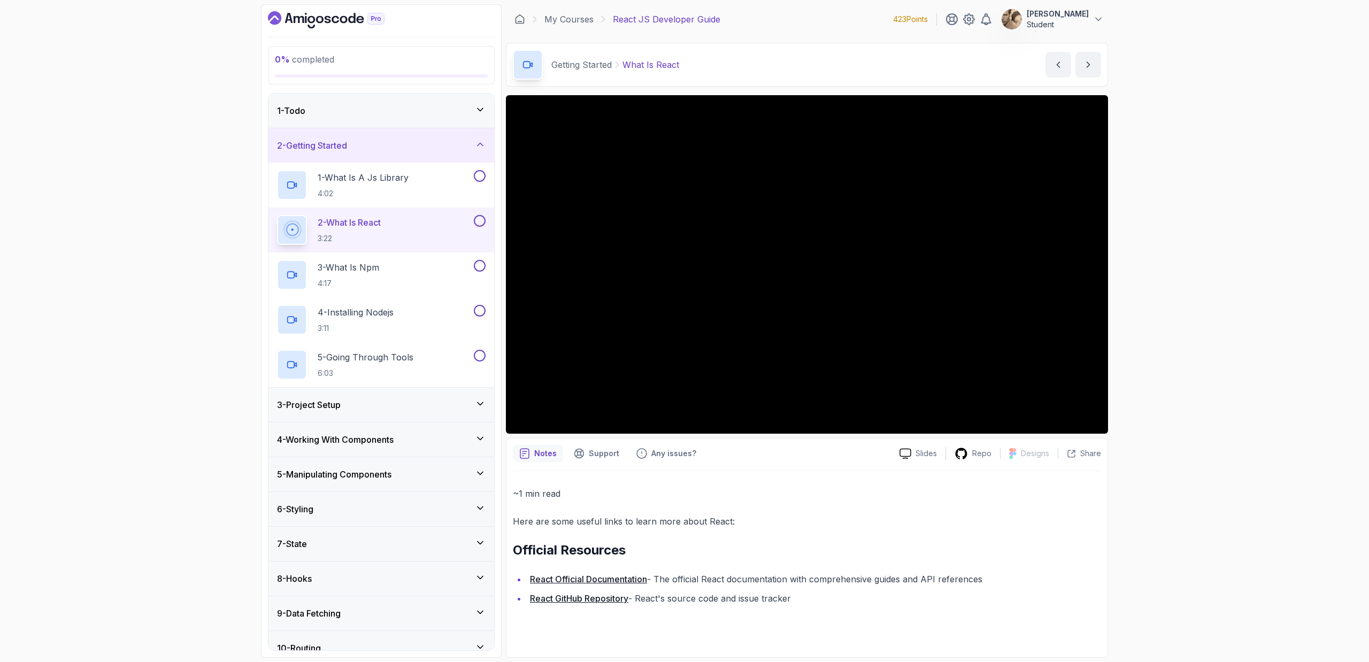
click at [377, 390] on div "3 - Project Setup" at bounding box center [381, 405] width 226 height 34
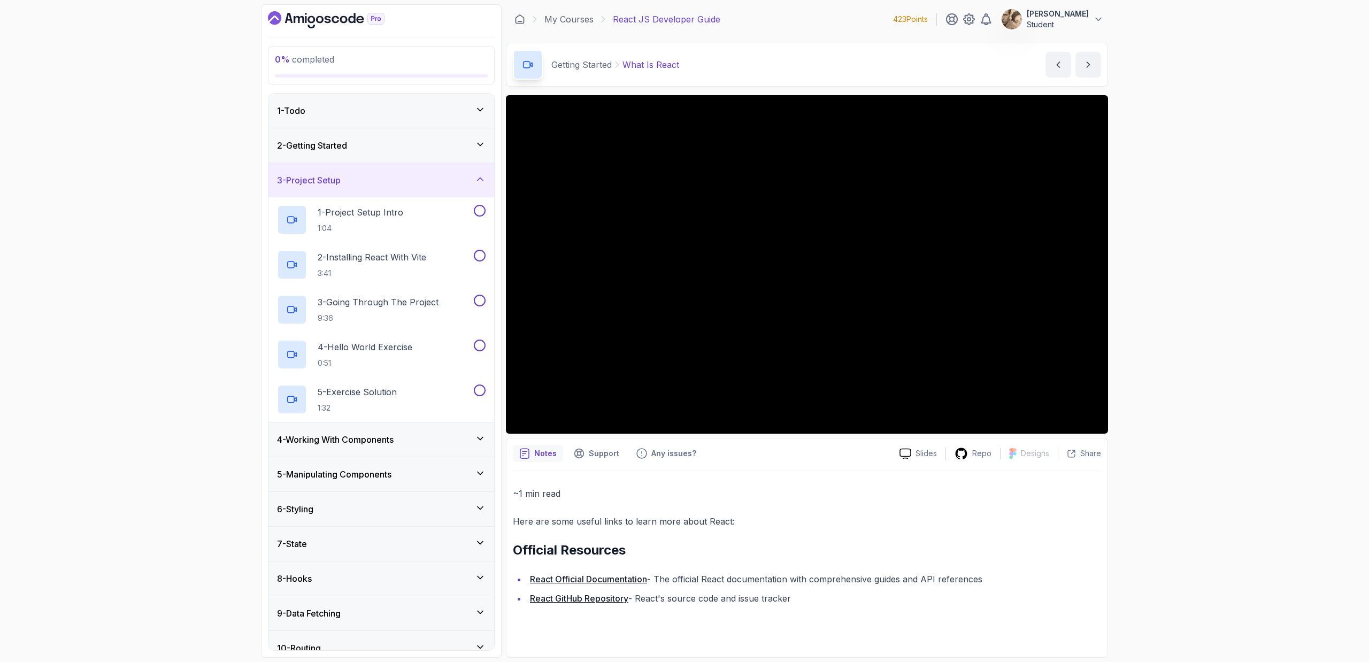
click at [416, 156] on div "2 - Getting Started" at bounding box center [381, 145] width 226 height 34
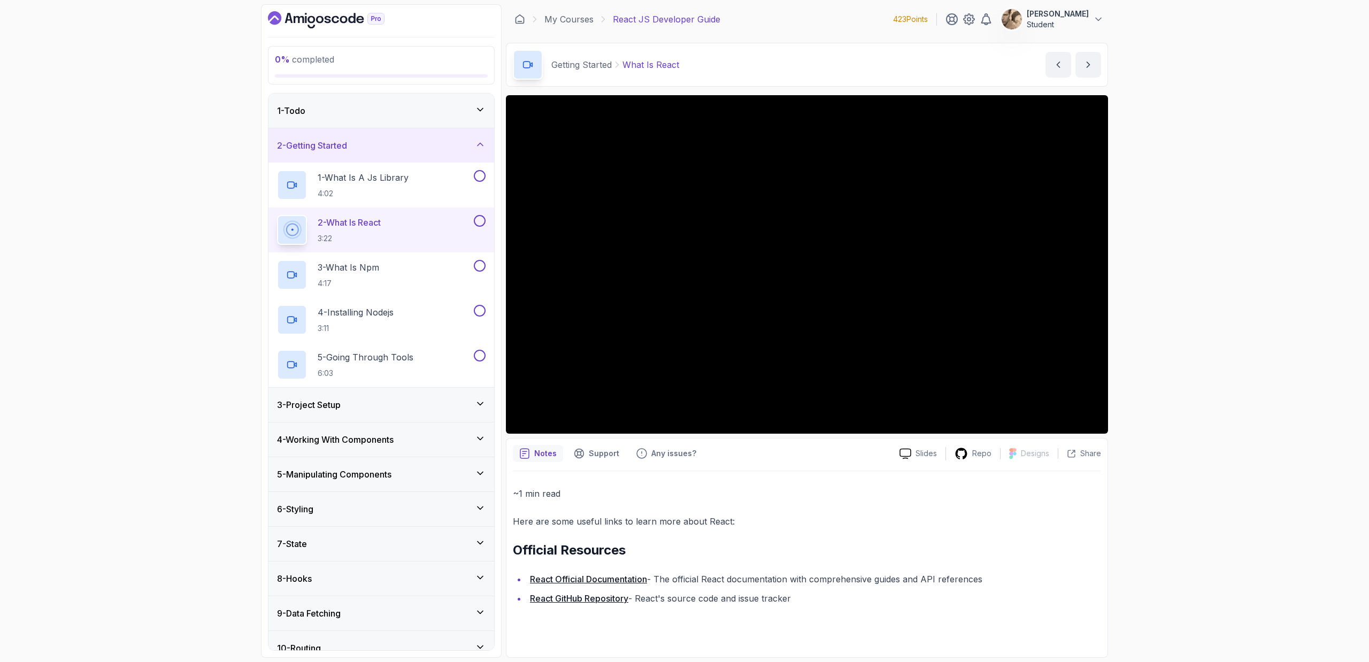
click at [349, 396] on div "3 - Project Setup" at bounding box center [381, 405] width 226 height 34
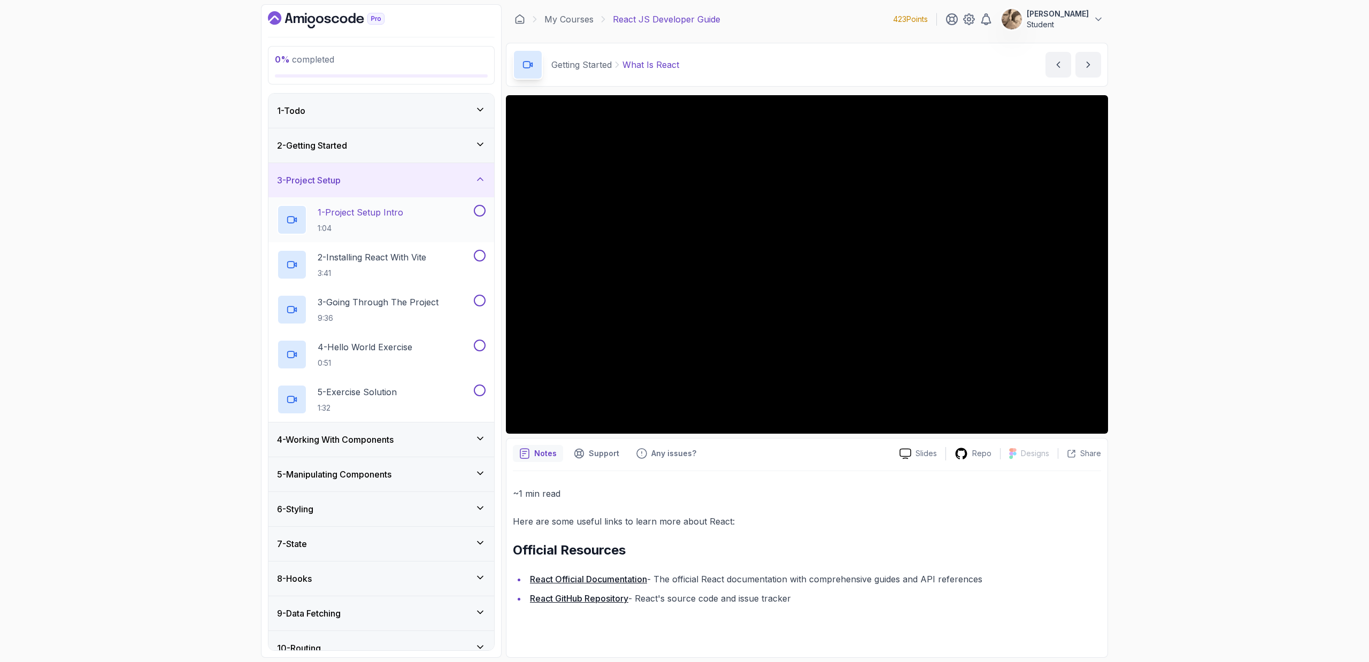
click at [419, 208] on div "1 - Project Setup Intro 1:04" at bounding box center [374, 220] width 195 height 30
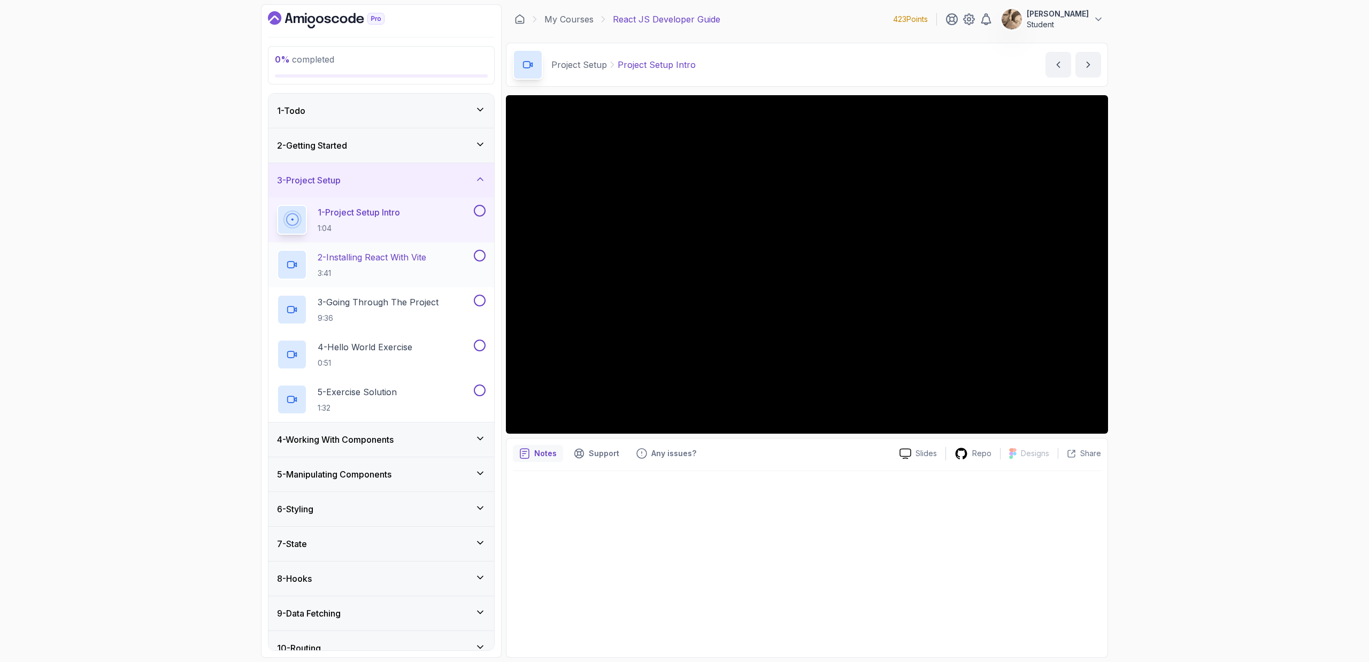
click at [460, 258] on div "2 - Installing React With Vite 3:41" at bounding box center [374, 265] width 195 height 30
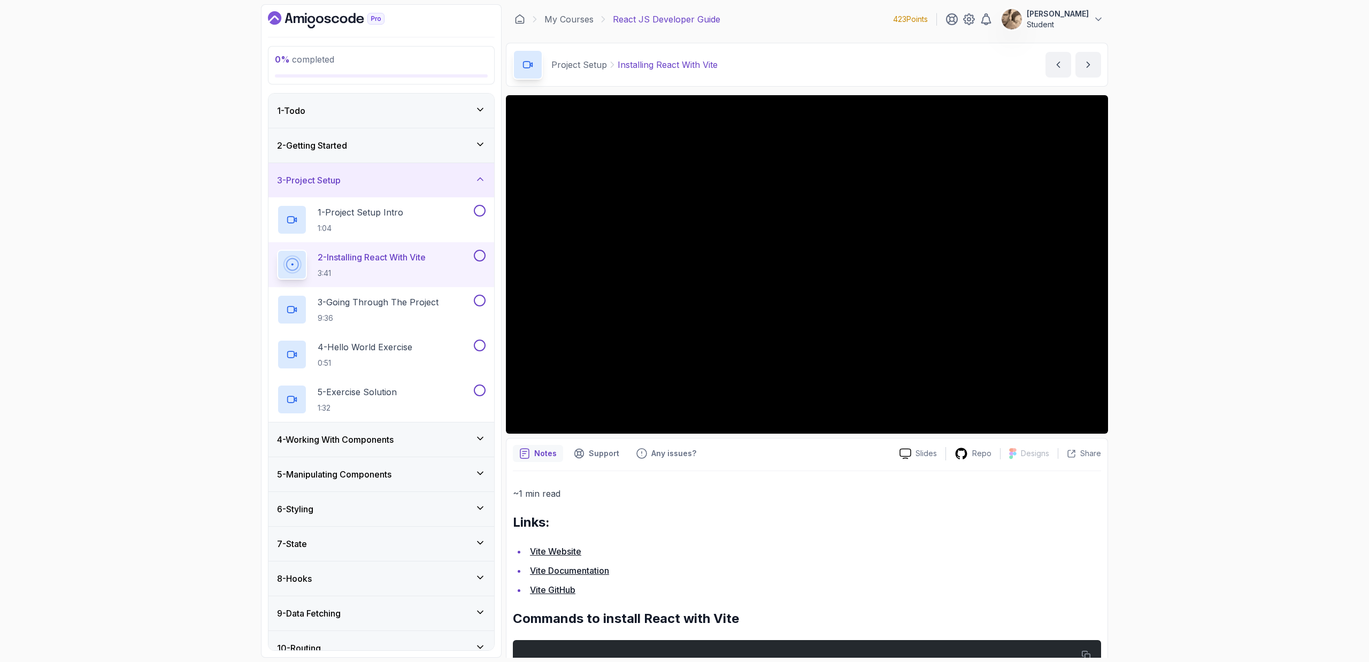
click at [405, 429] on div "4 - Working With Components" at bounding box center [381, 440] width 226 height 34
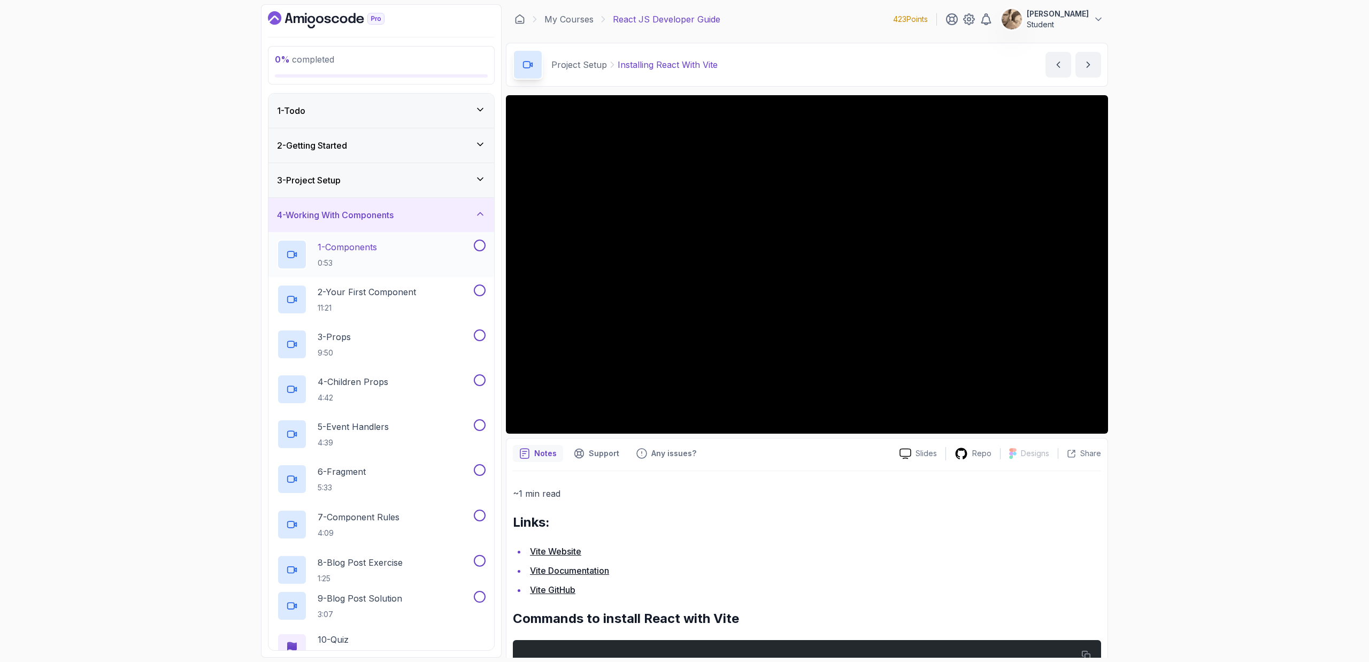
click at [428, 236] on div "1 - Components 0:53" at bounding box center [381, 254] width 226 height 45
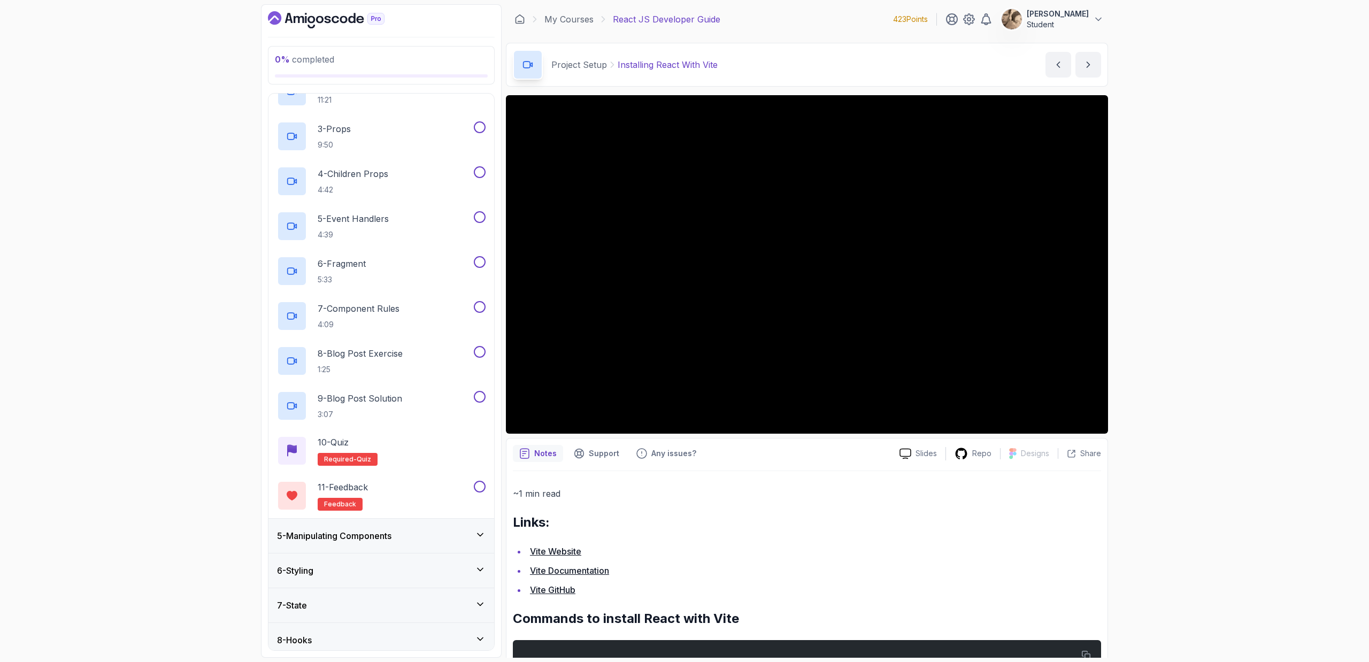
scroll to position [209, 0]
click at [423, 523] on div "5 - Manipulating Components" at bounding box center [381, 535] width 226 height 34
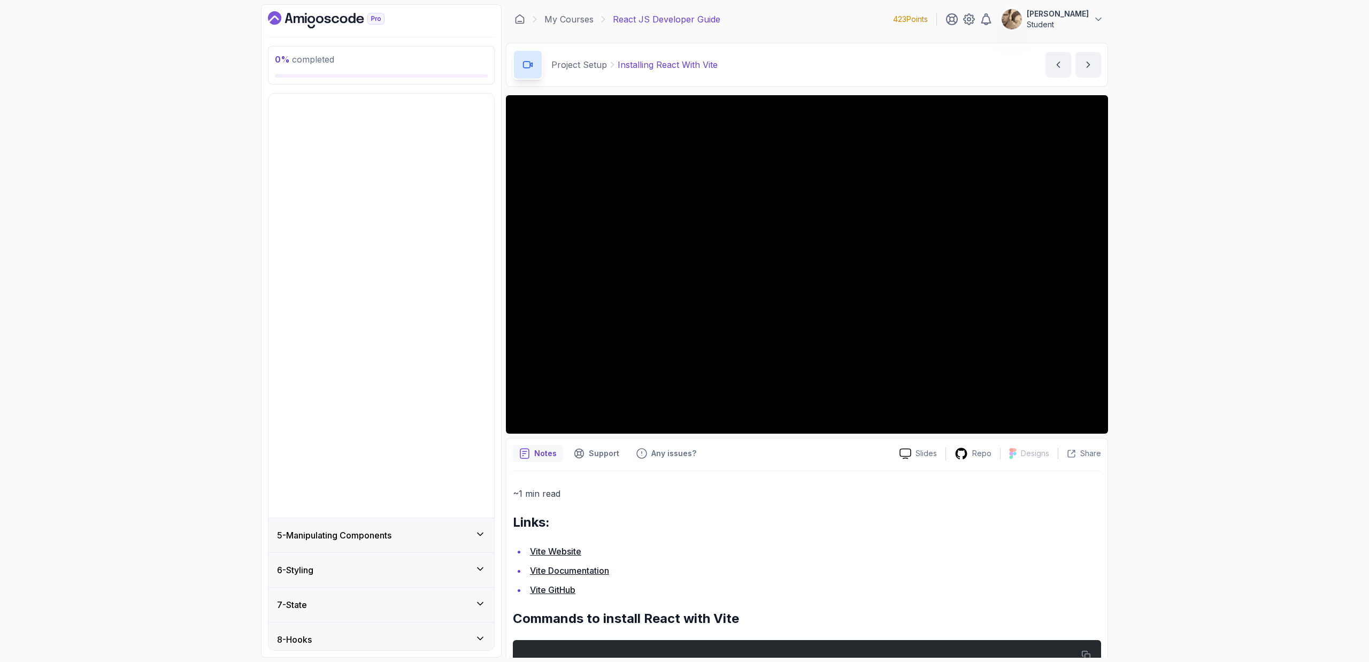
scroll to position [0, 0]
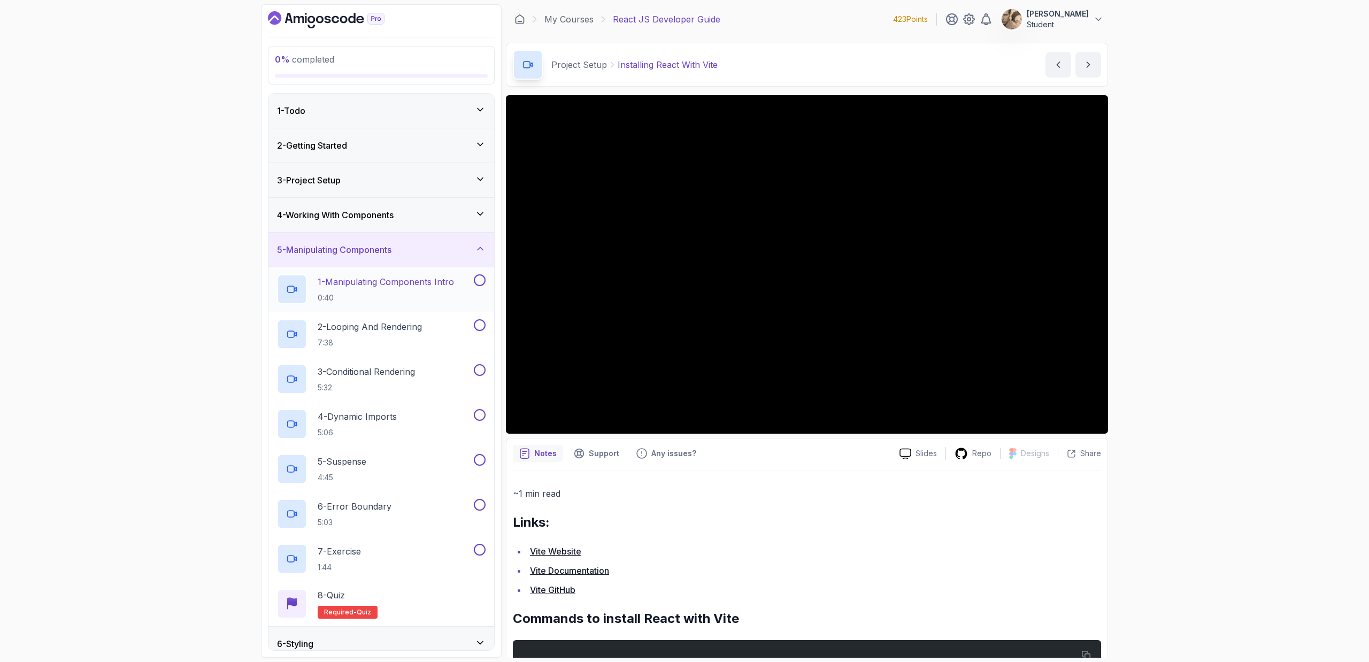
click at [409, 293] on p "0:40" at bounding box center [386, 298] width 136 height 11
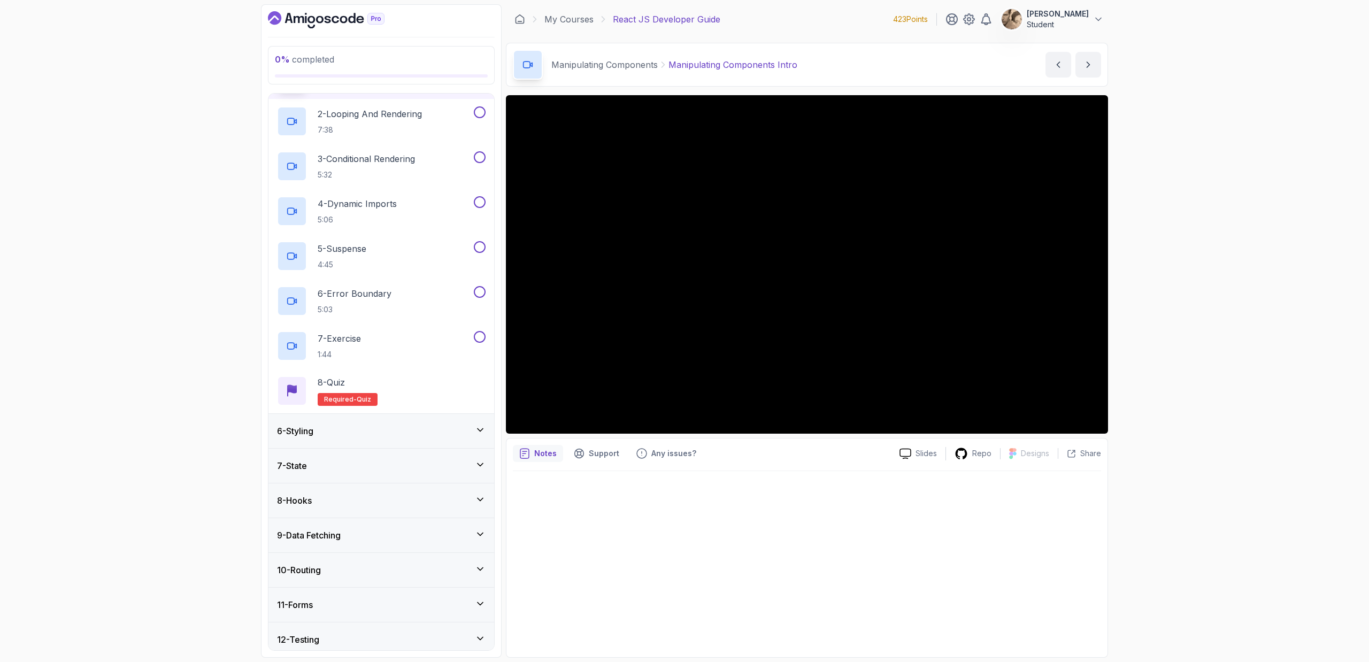
scroll to position [213, 0]
click at [456, 417] on div "6 - Styling" at bounding box center [381, 430] width 226 height 34
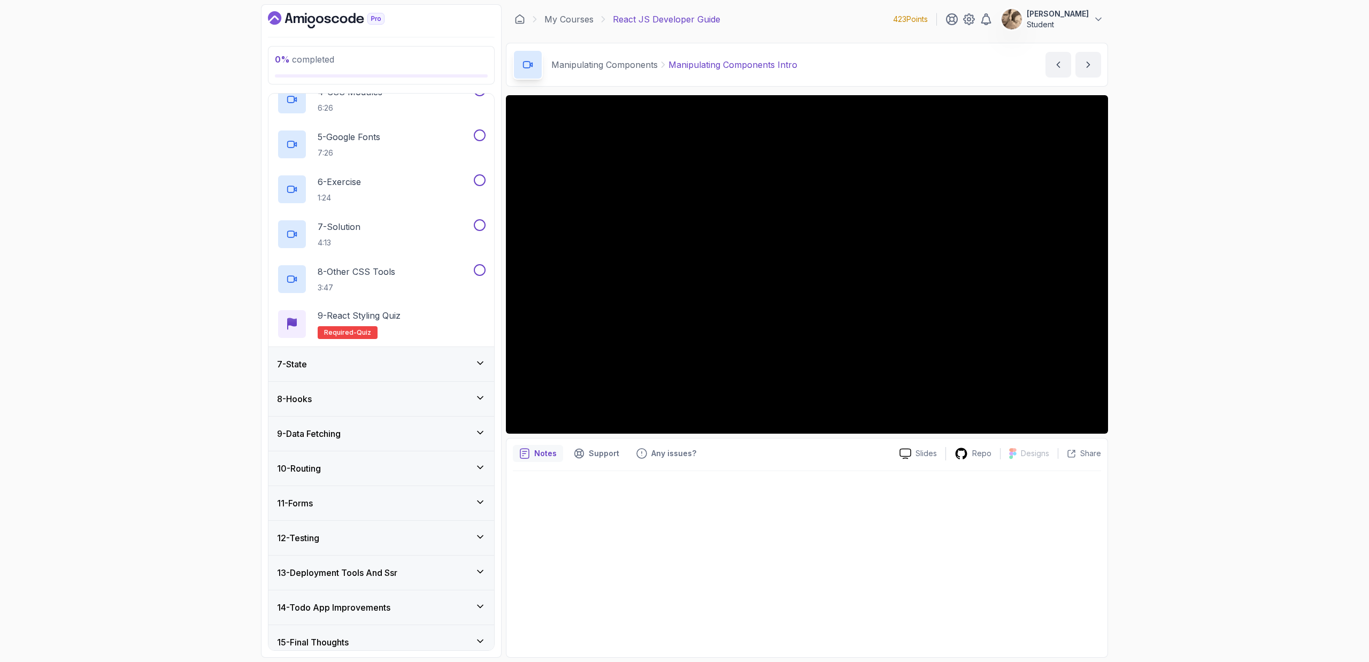
scroll to position [369, 0]
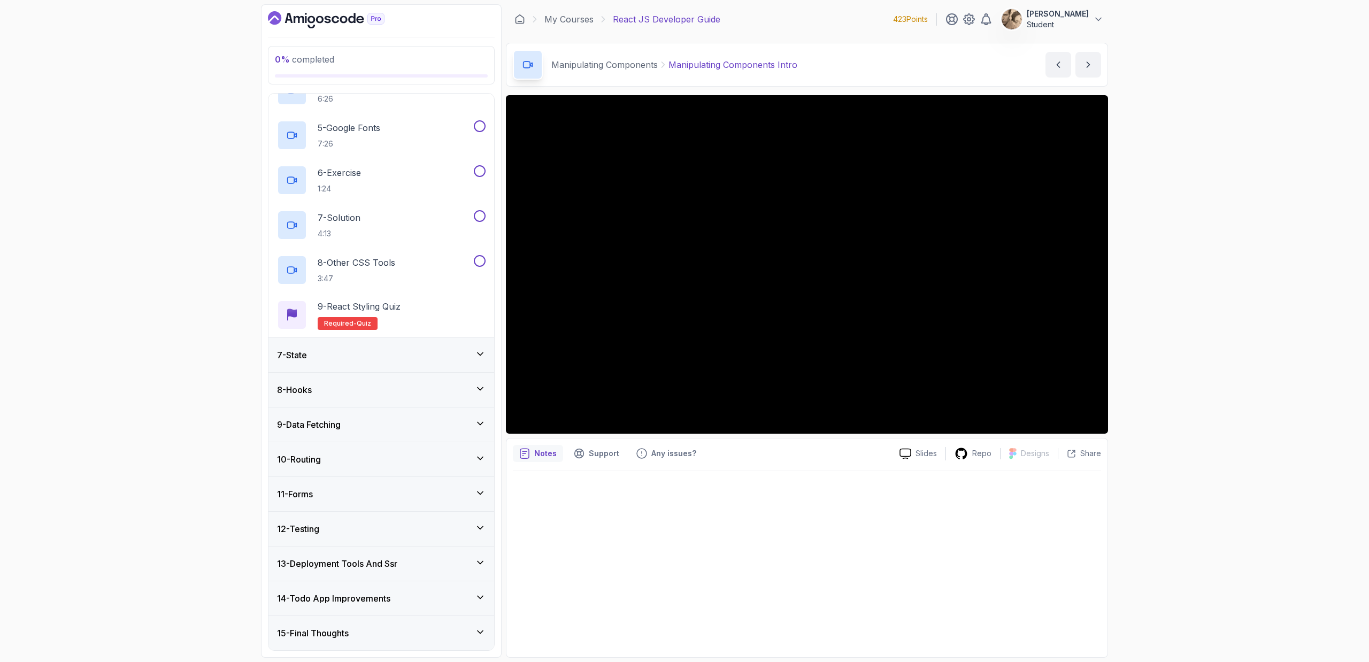
click at [405, 362] on div "7 - State" at bounding box center [381, 355] width 226 height 34
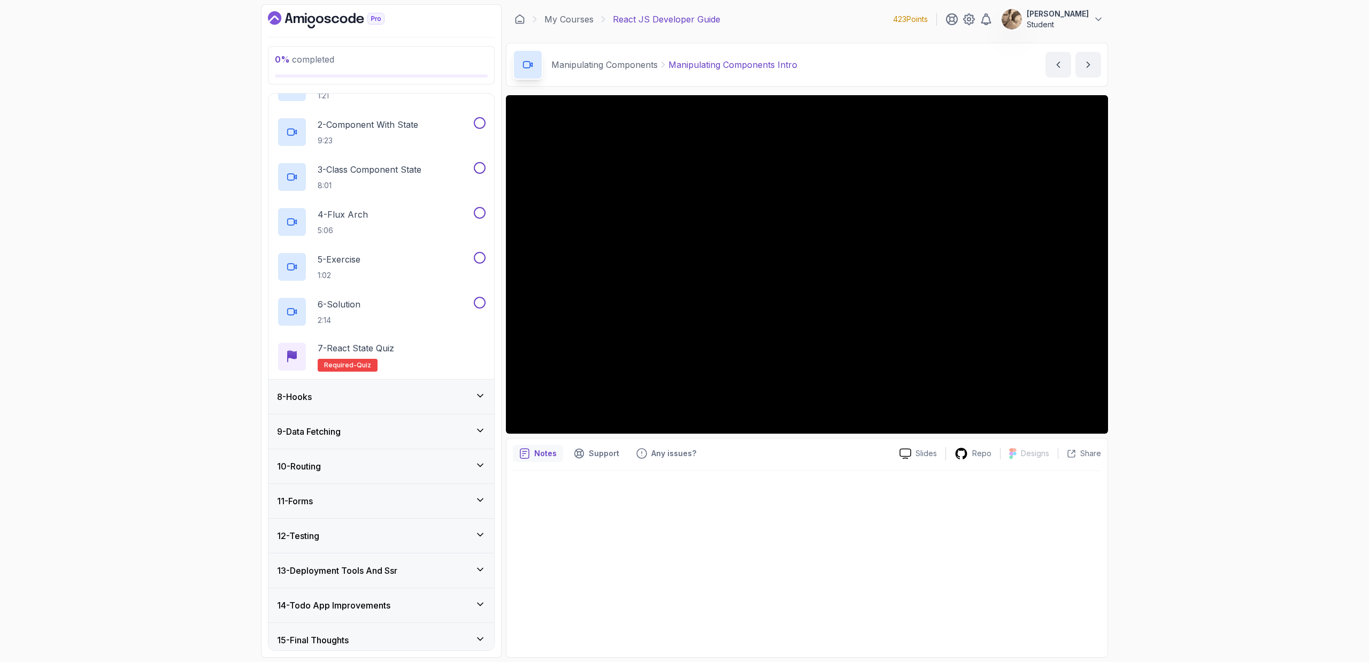
scroll to position [279, 0]
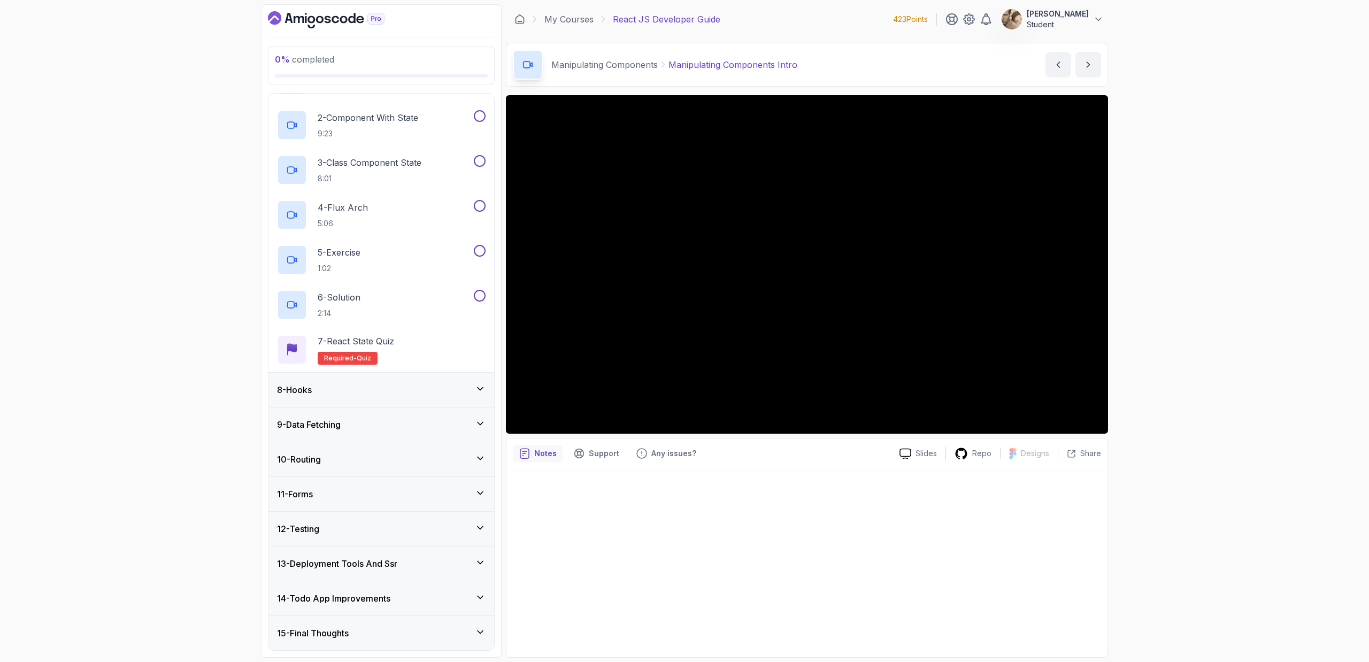
click at [431, 395] on div "8 - Hooks" at bounding box center [381, 389] width 209 height 13
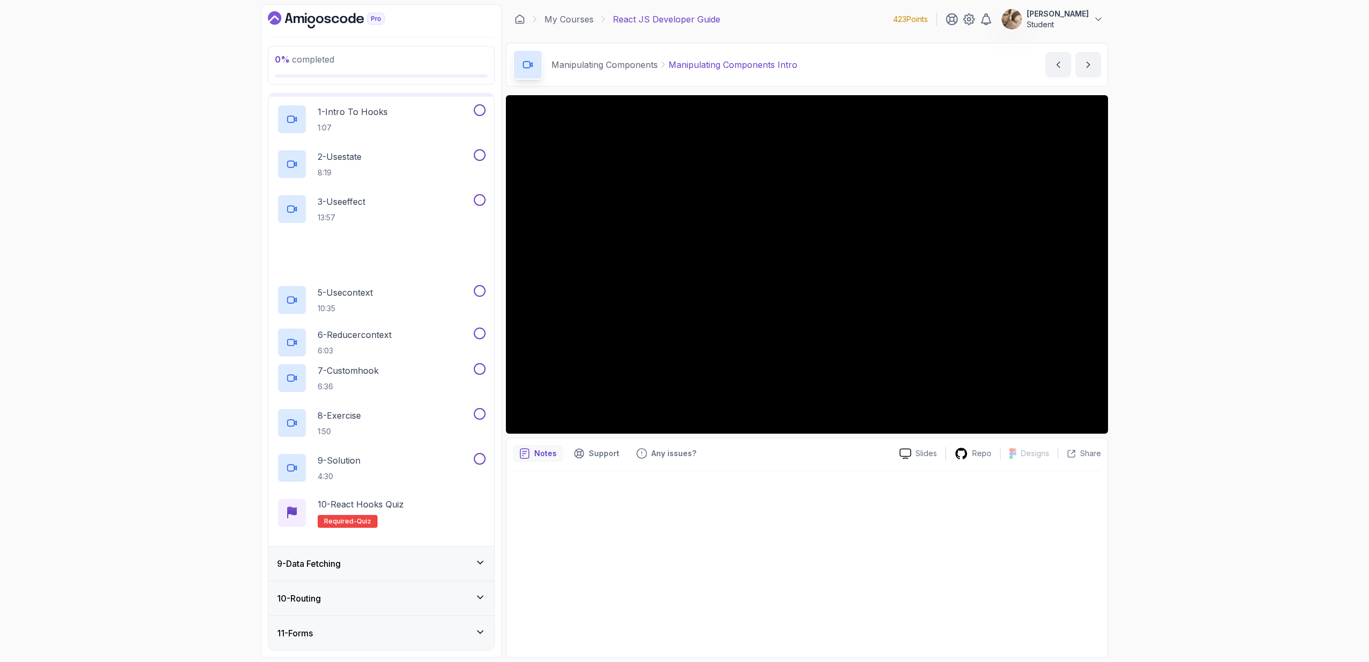
scroll to position [359, 0]
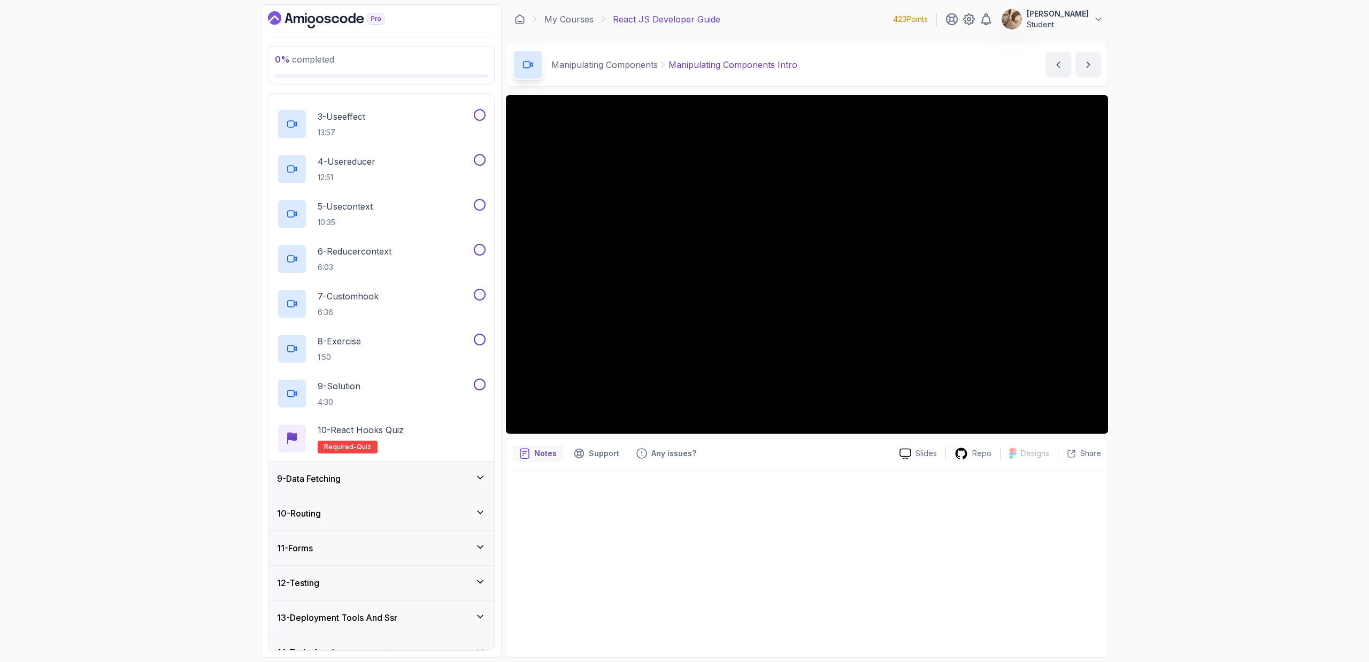
click at [403, 482] on div "9 - Data Fetching" at bounding box center [381, 478] width 209 height 13
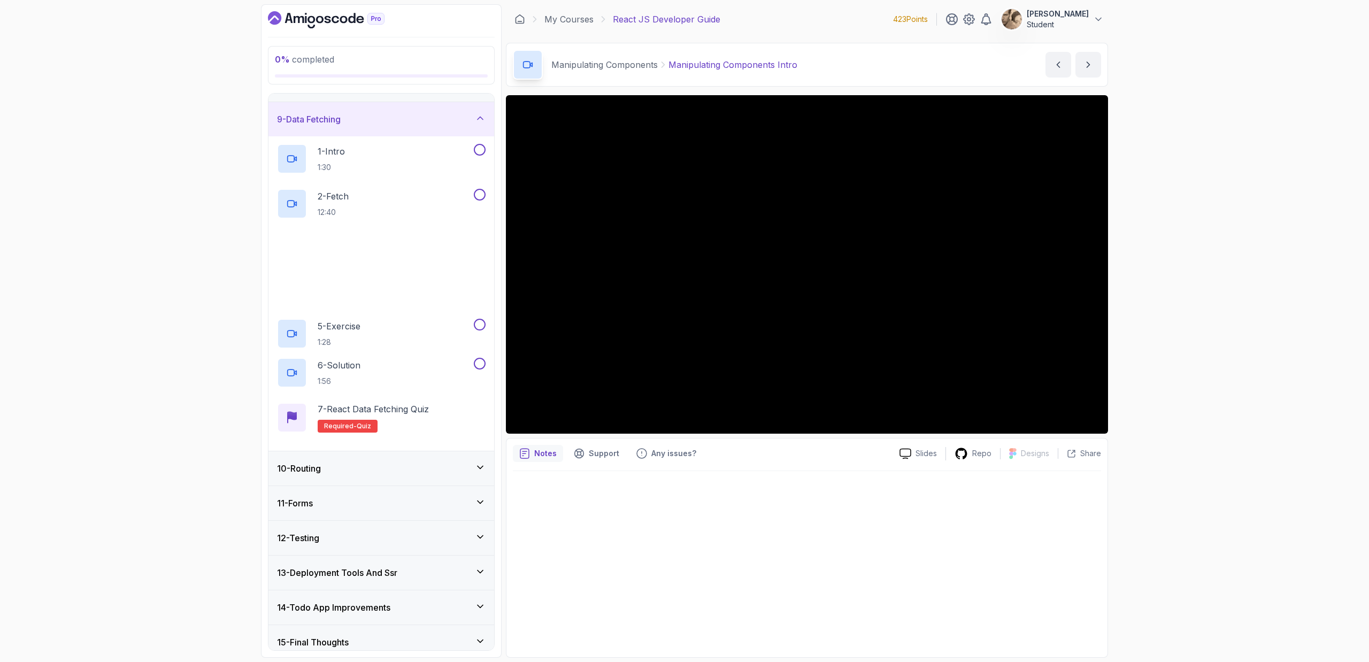
scroll to position [279, 0]
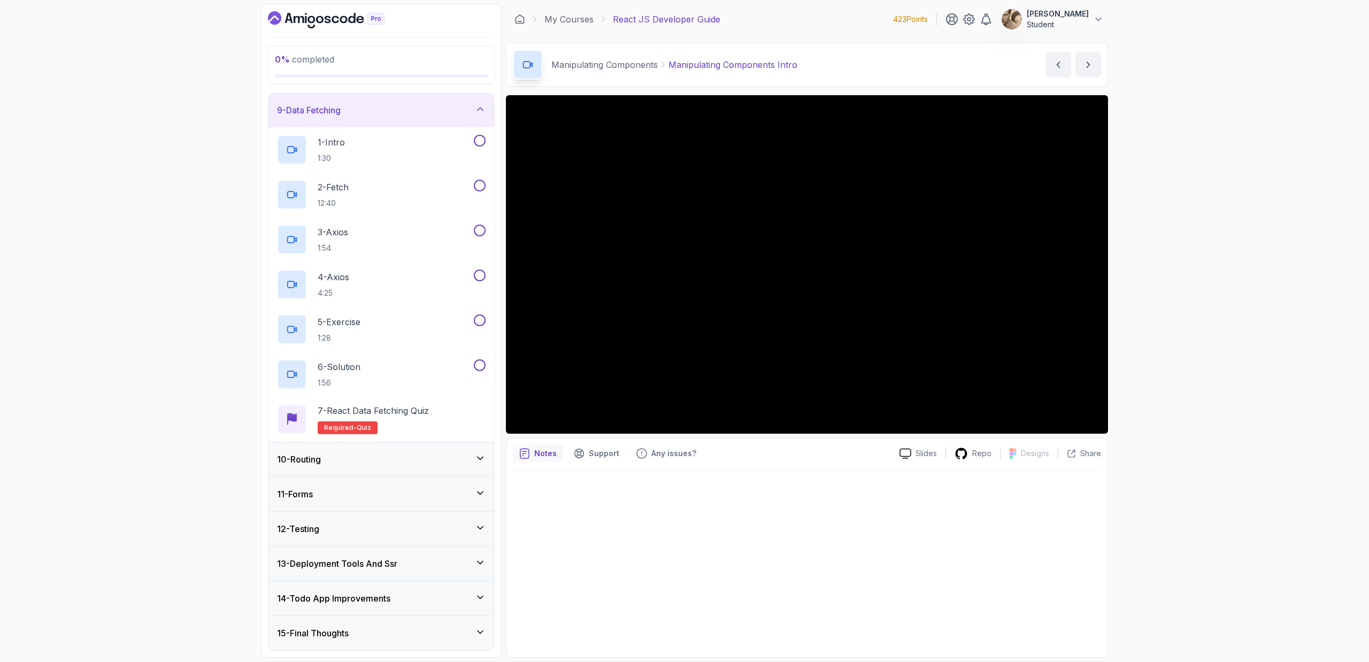
click at [421, 450] on div "10 - Routing" at bounding box center [381, 459] width 226 height 34
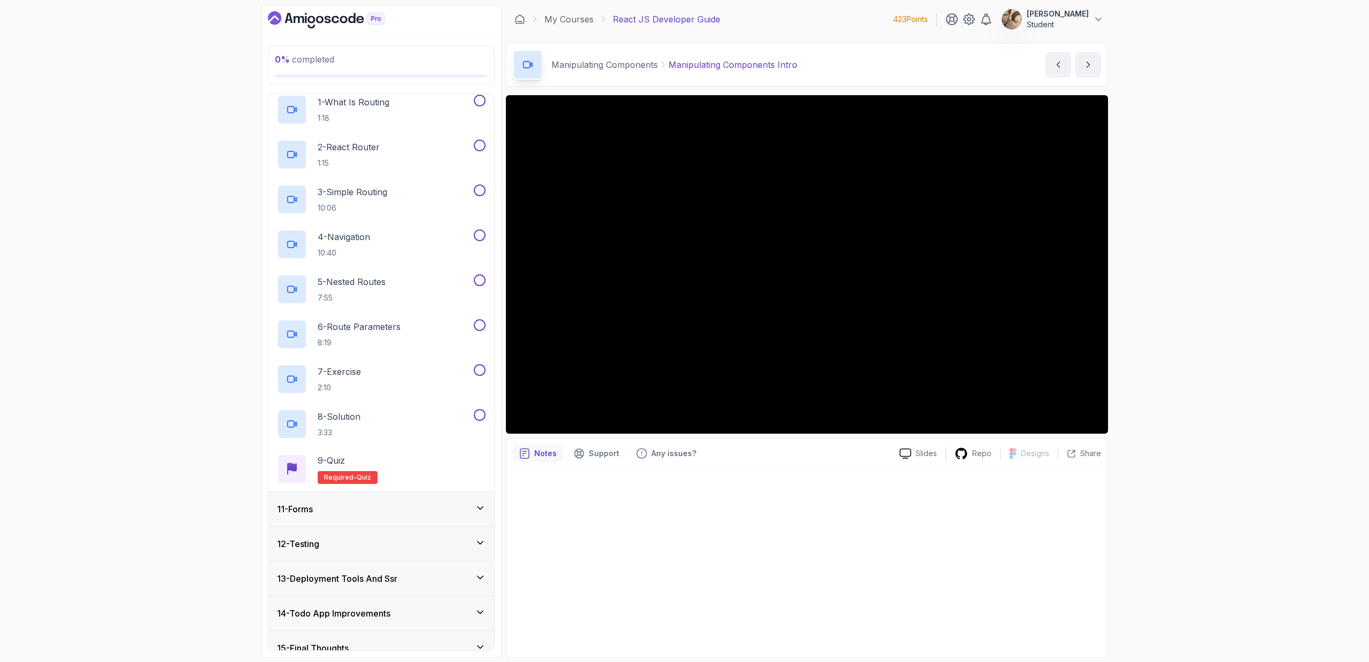
scroll to position [357, 0]
click at [410, 500] on div "11 - Forms" at bounding box center [381, 505] width 209 height 13
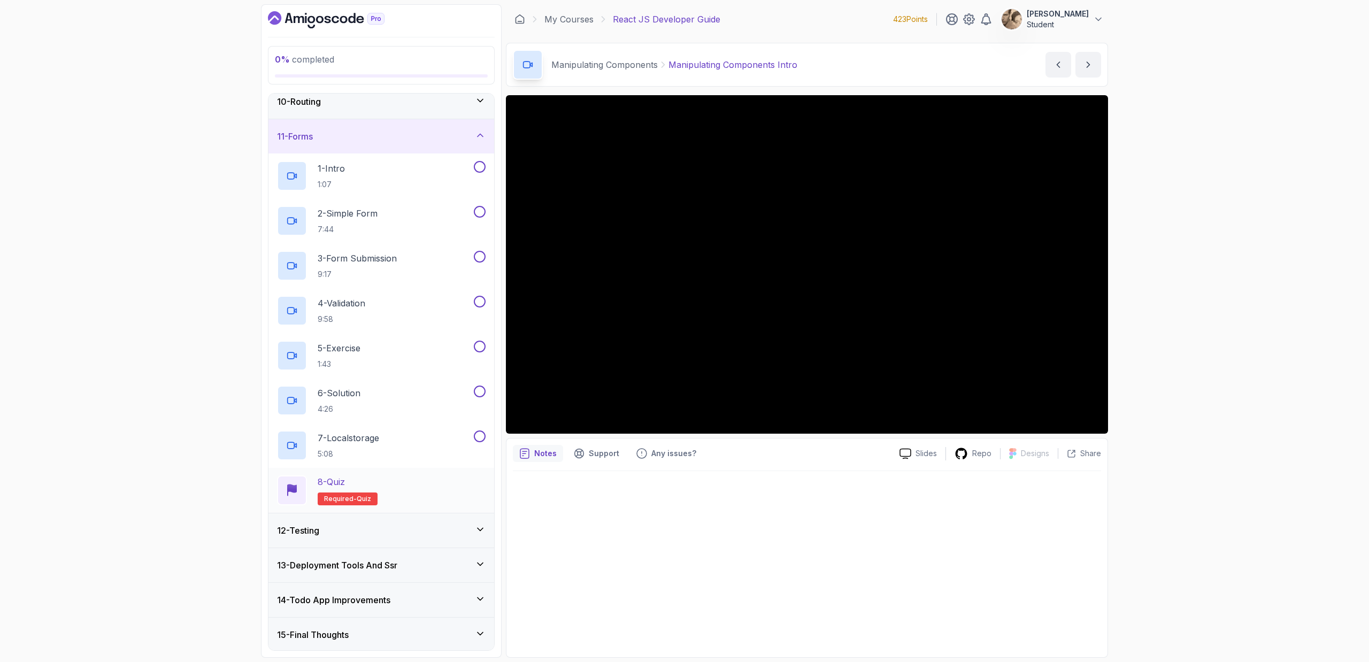
scroll to position [324, 0]
click at [383, 529] on div "12 - Testing" at bounding box center [381, 529] width 209 height 13
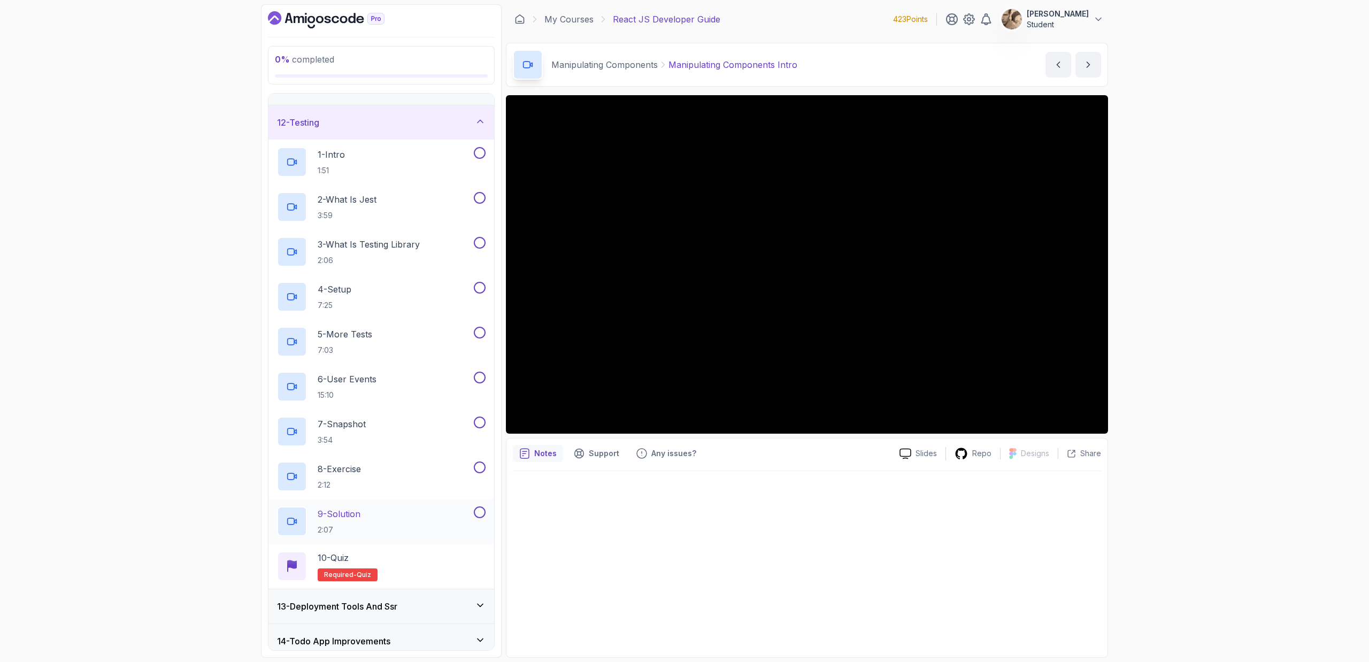
scroll to position [413, 0]
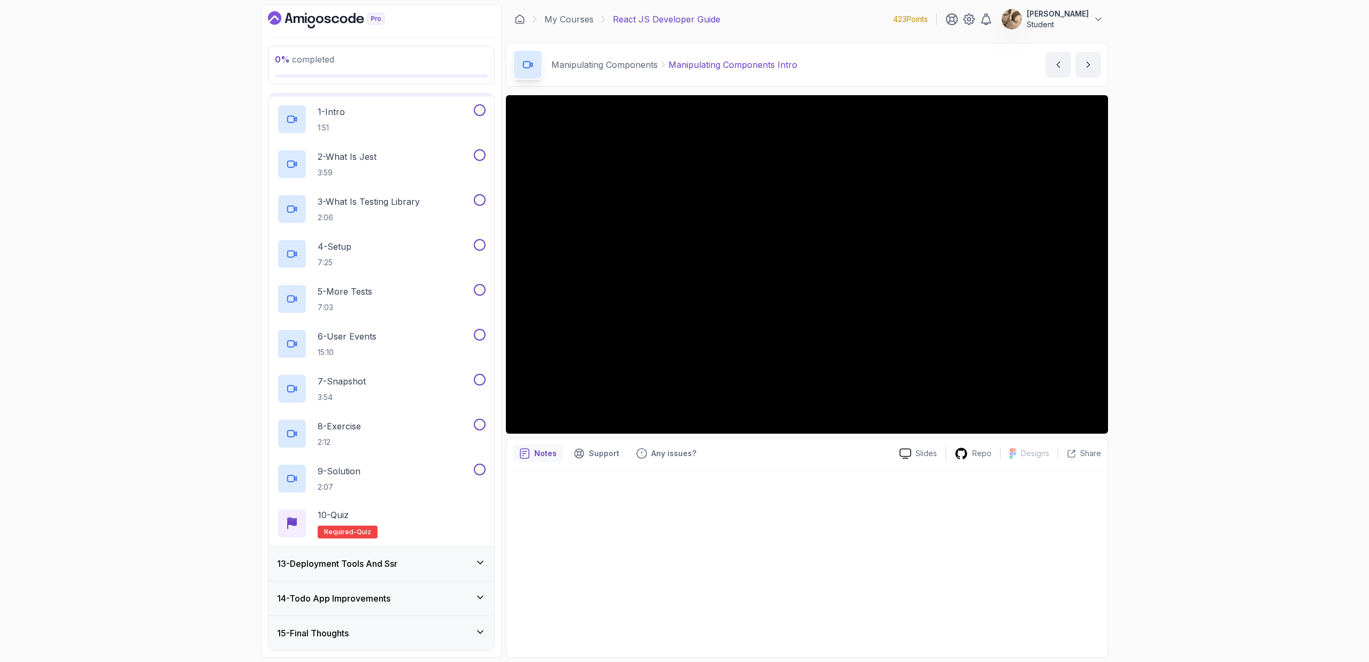
click at [372, 571] on div "13 - Deployment Tools And Ssr" at bounding box center [381, 564] width 226 height 34
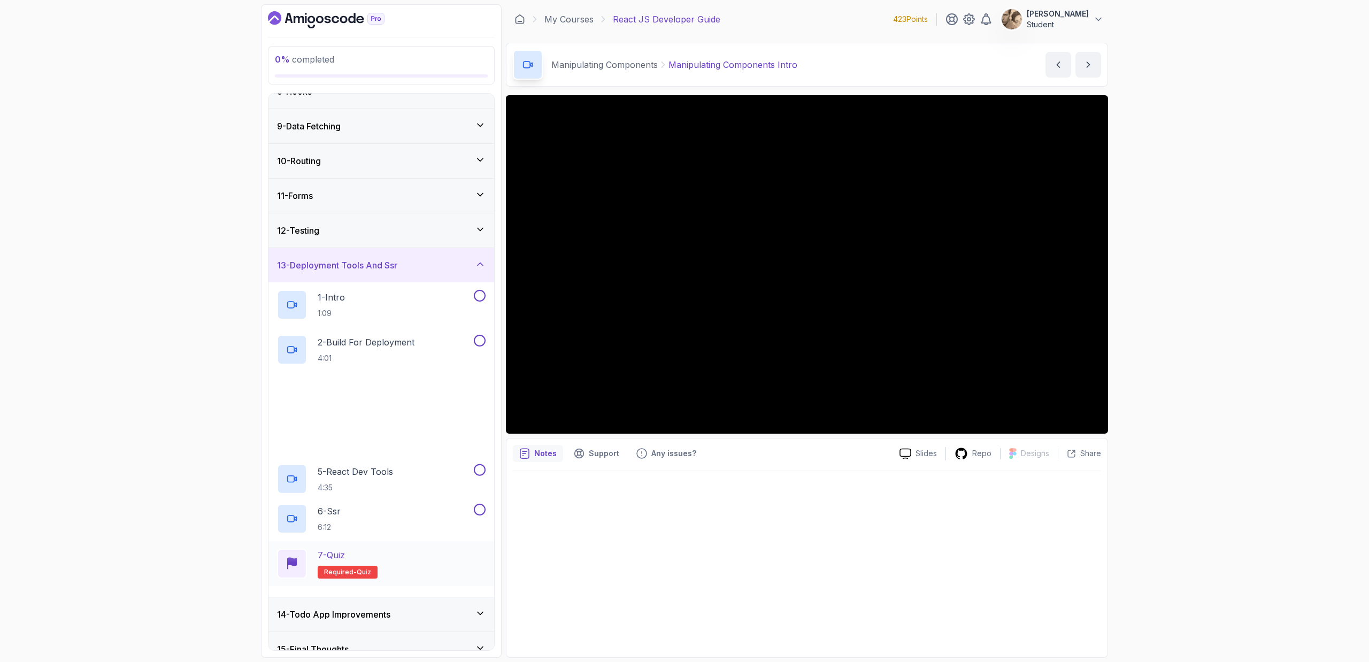
scroll to position [279, 0]
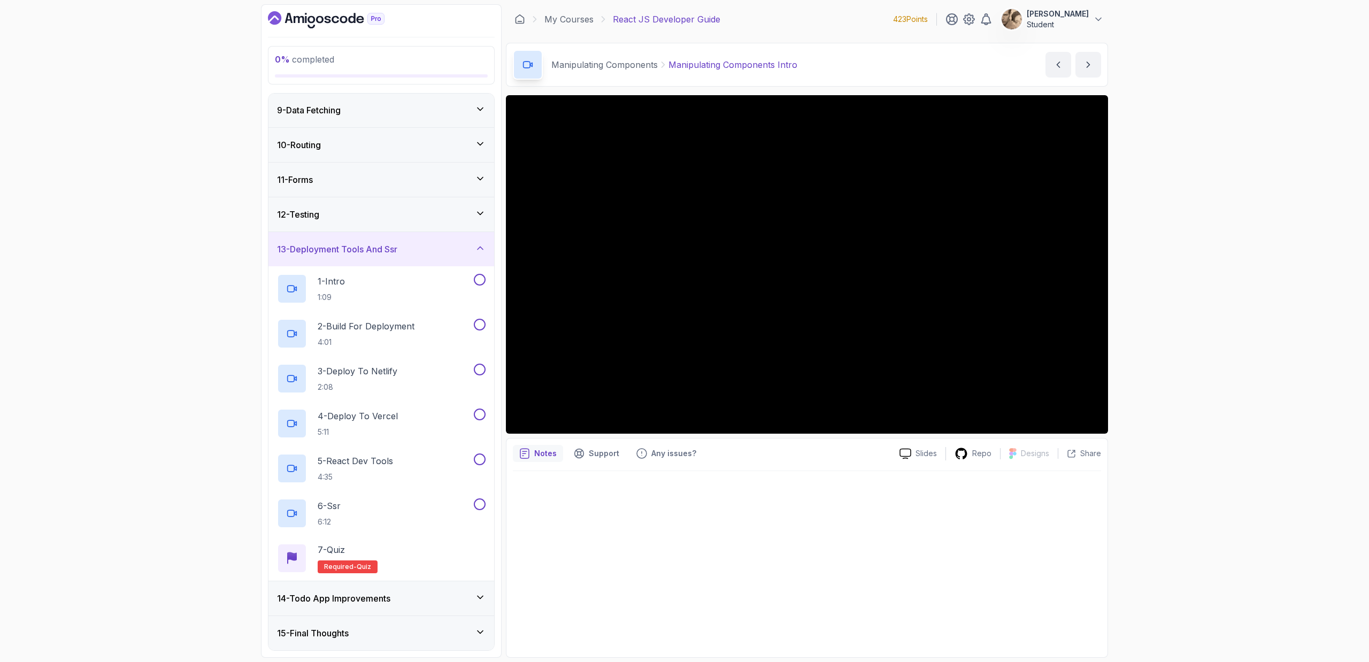
click at [372, 597] on h3 "14 - Todo App Improvements" at bounding box center [333, 598] width 113 height 13
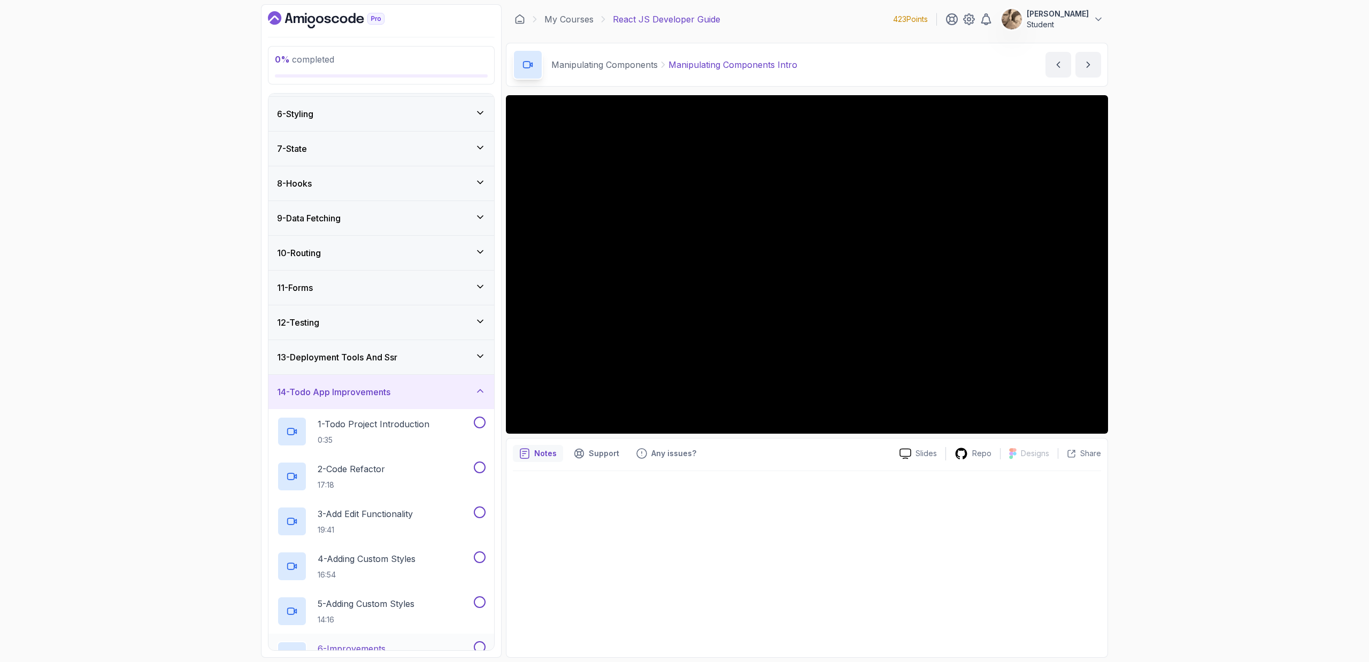
scroll to position [234, 0]
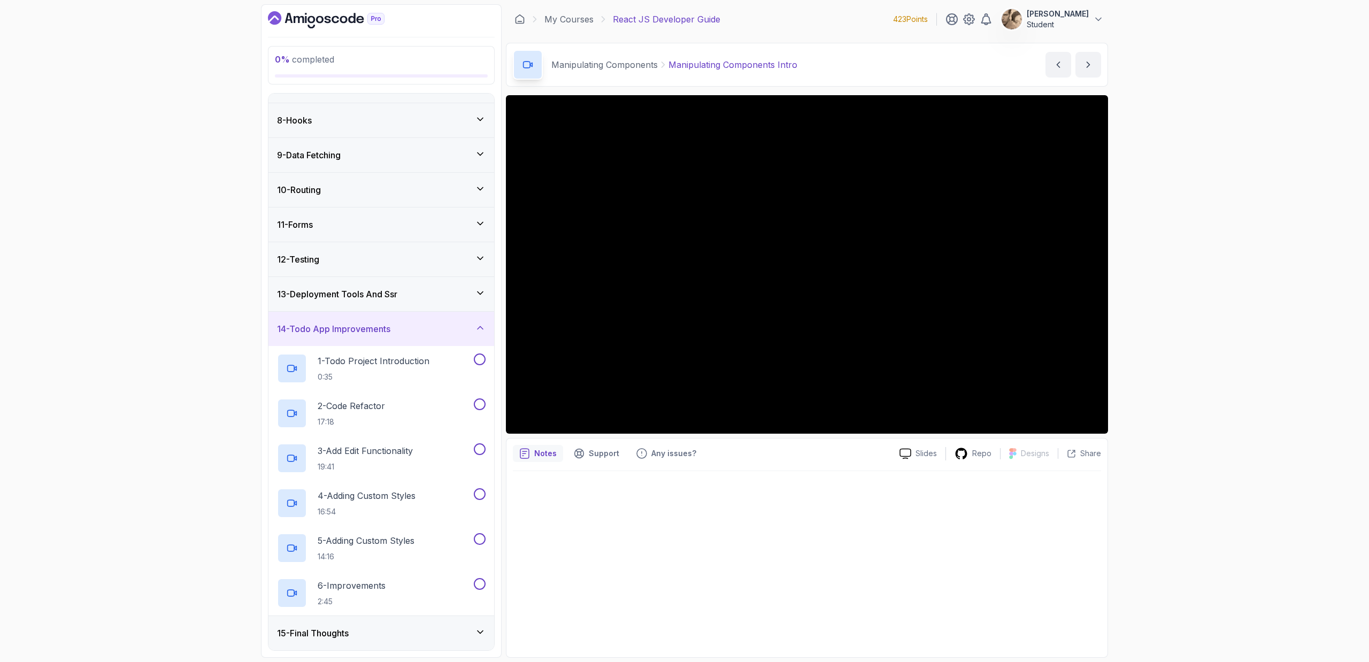
click at [299, 7] on div "0 % completed 1 - Todo 2 - Getting Started 3 - Project Setup 4 - Working With C…" at bounding box center [381, 331] width 241 height 654
click at [292, 21] on icon "Dashboard" at bounding box center [326, 19] width 117 height 17
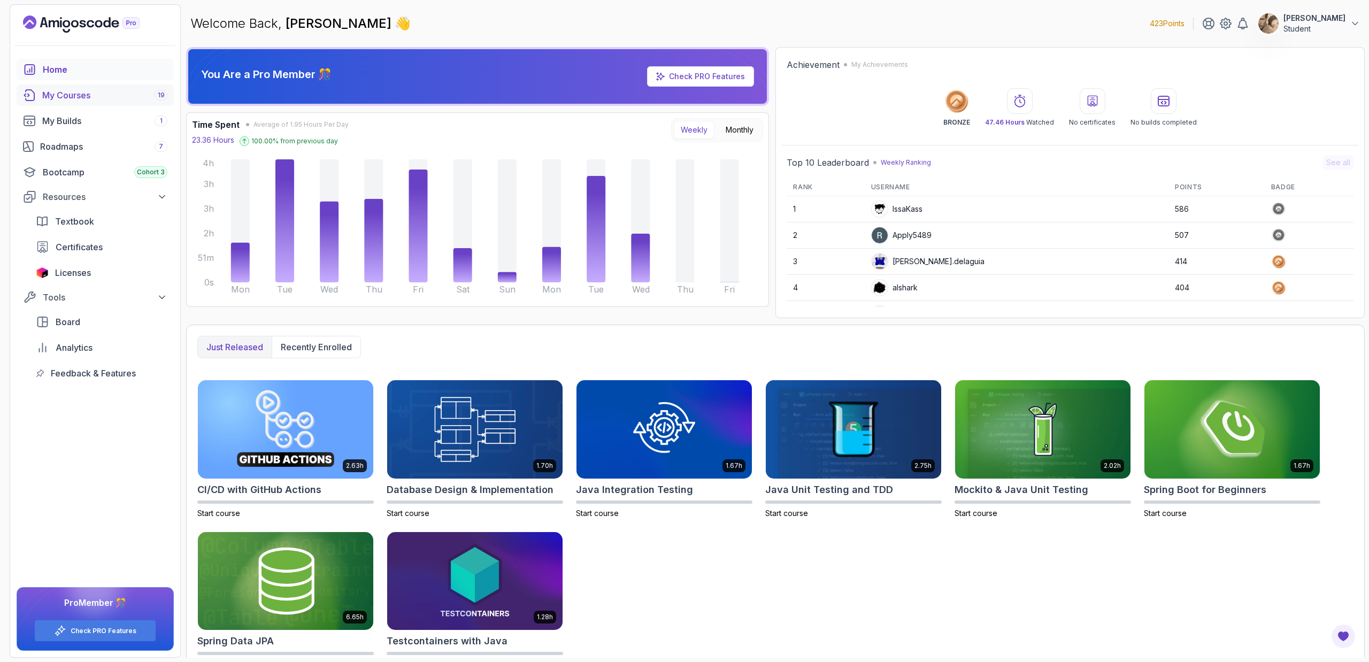
click at [71, 96] on div "My Courses 19" at bounding box center [104, 95] width 125 height 13
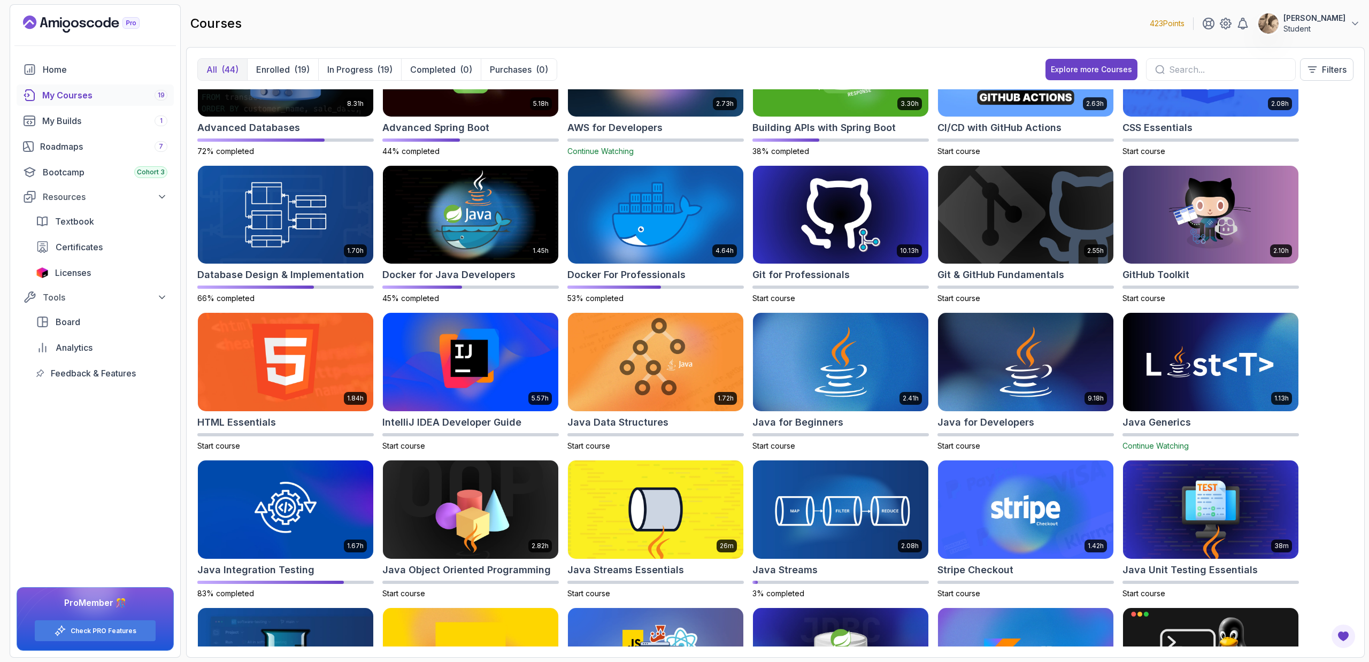
scroll to position [163, 0]
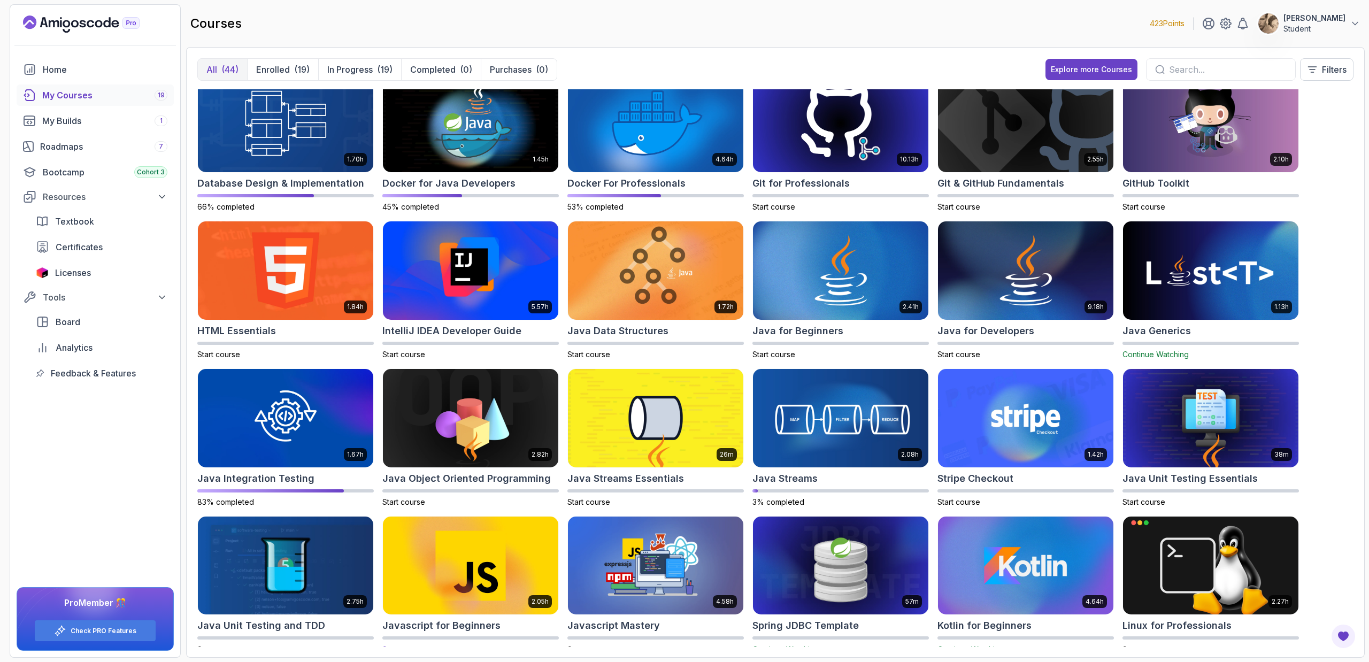
click at [456, 559] on img at bounding box center [471, 565] width 184 height 103
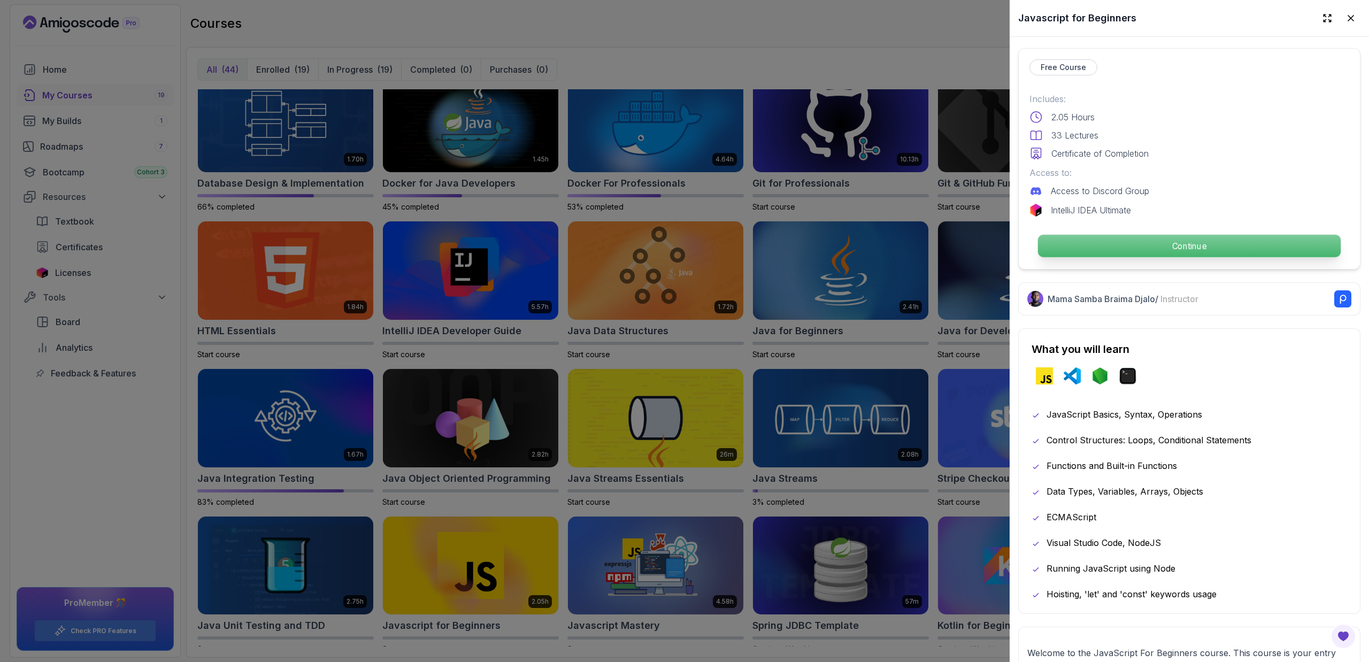
scroll to position [269, 0]
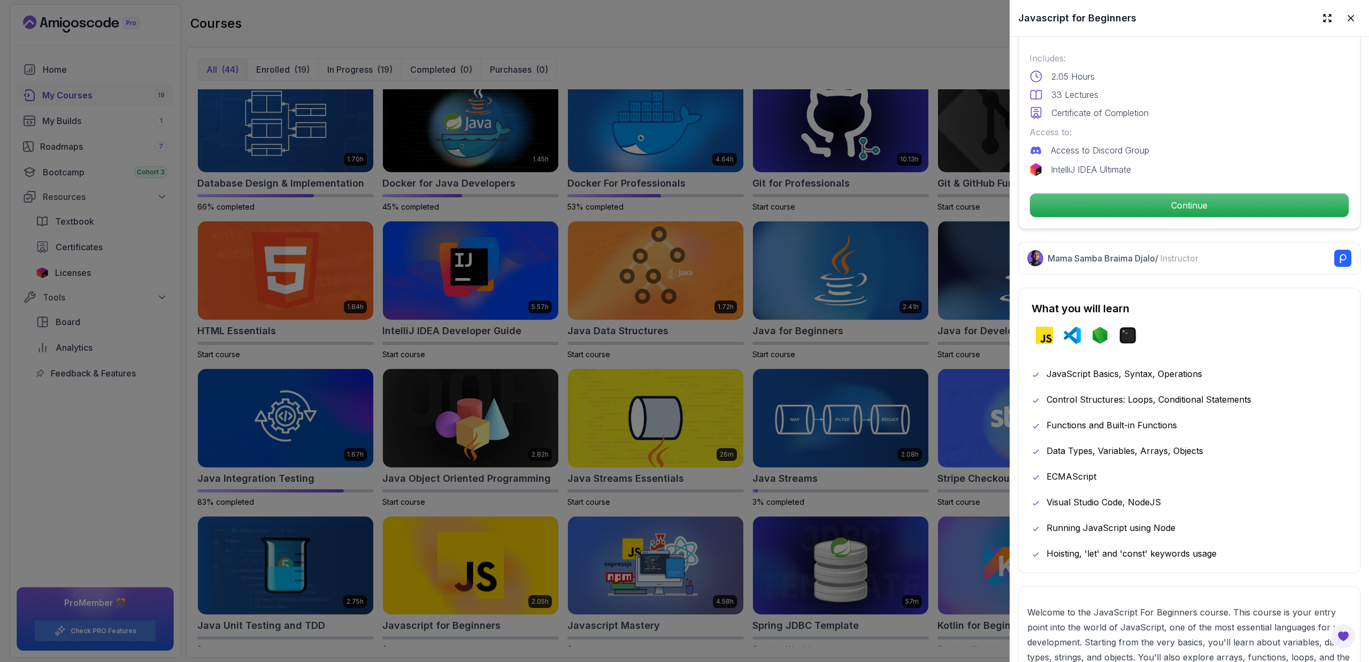
click at [819, 450] on div at bounding box center [684, 331] width 1369 height 662
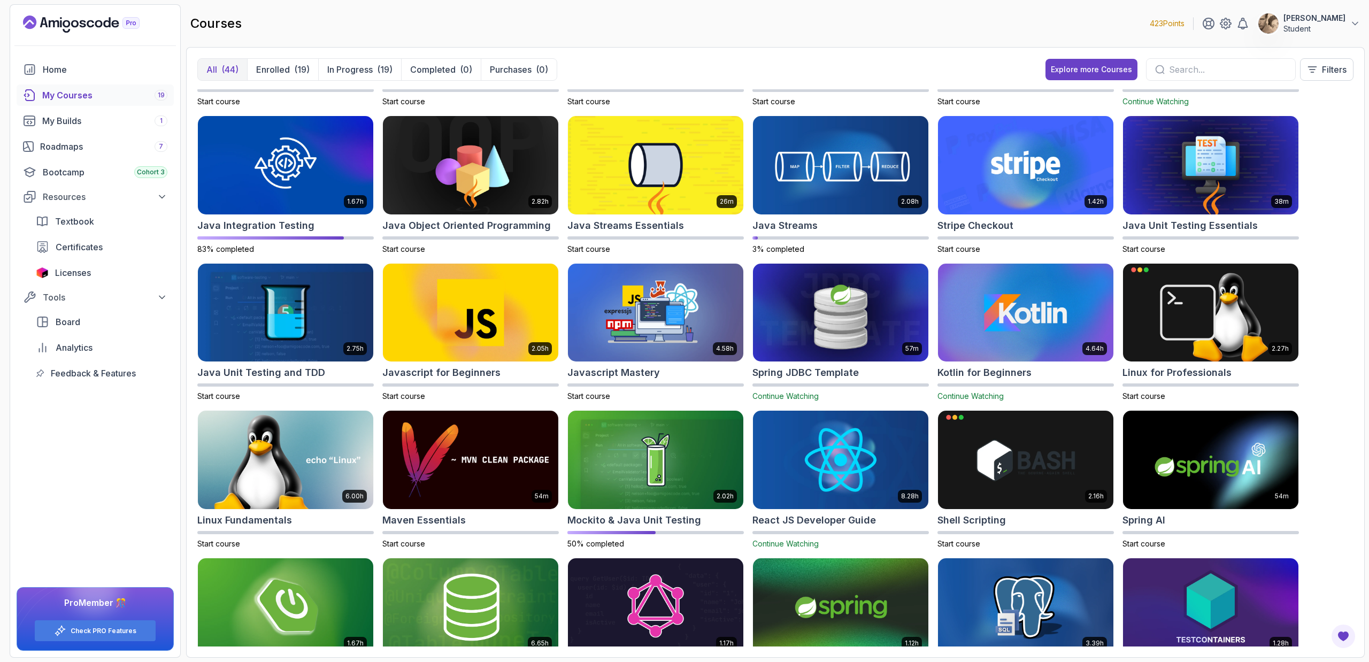
scroll to position [435, 0]
